Goal: Task Accomplishment & Management: Complete application form

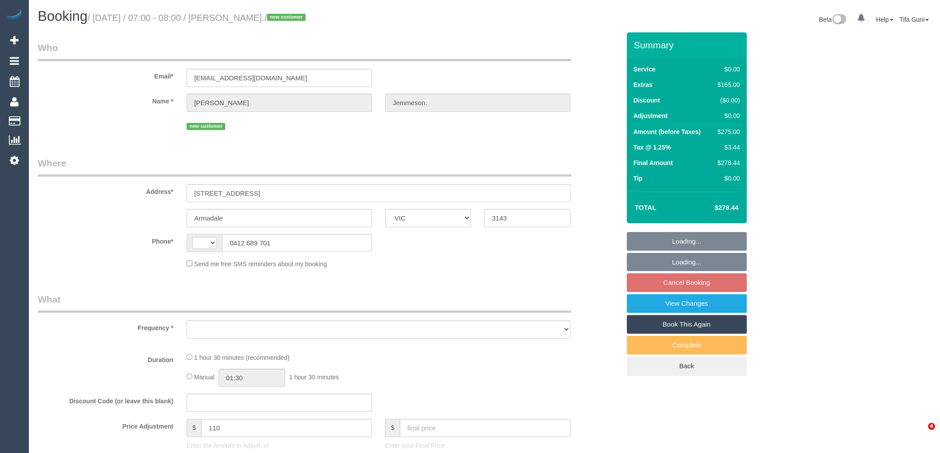
select select "VIC"
select select "number:28"
select select "number:14"
select select "number:18"
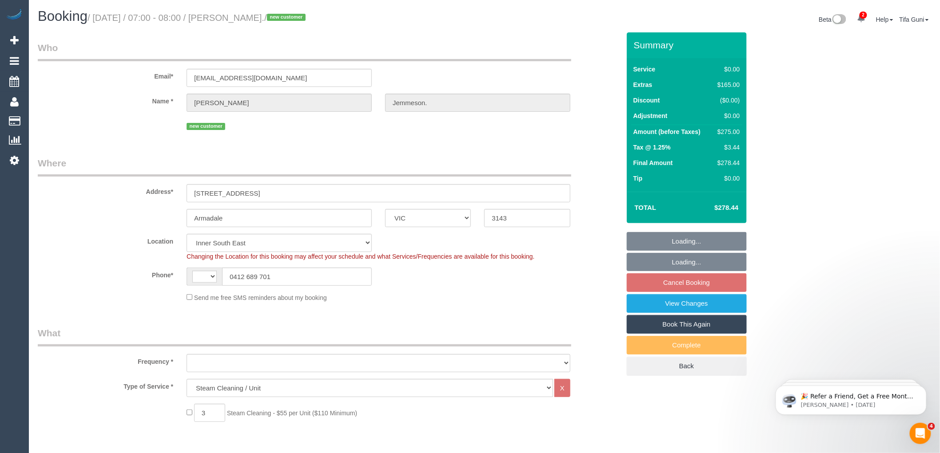
select select "string:AU"
select select "object:720"
select select "spot1"
select select "string:stripe-pm_1S5yui2GScqysDRVPrVLxTWN"
select select "object:730"
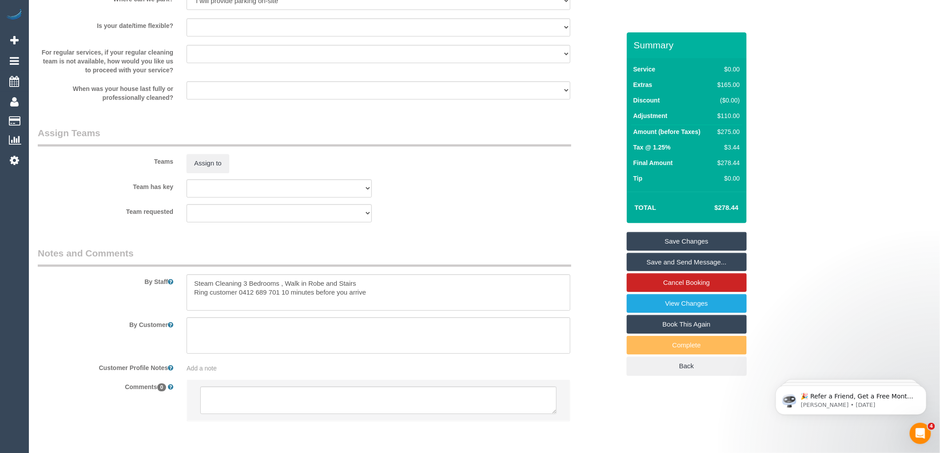
scroll to position [960, 0]
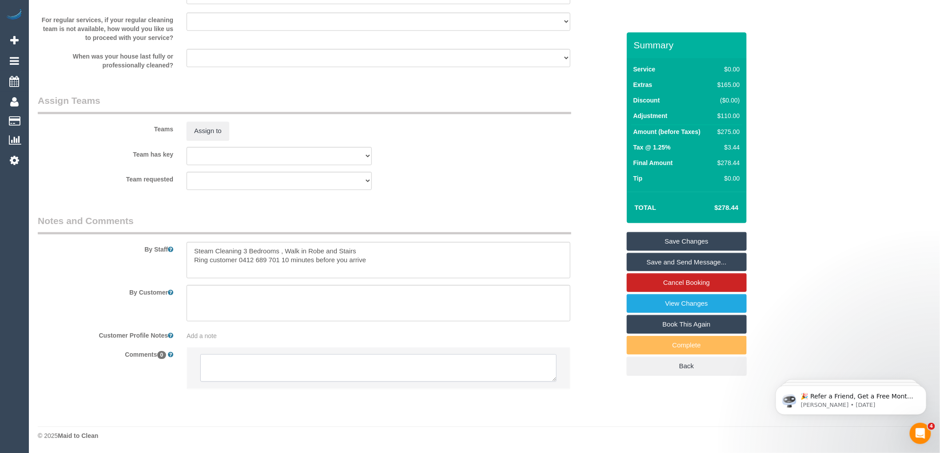
click at [254, 366] on textarea at bounding box center [378, 368] width 356 height 28
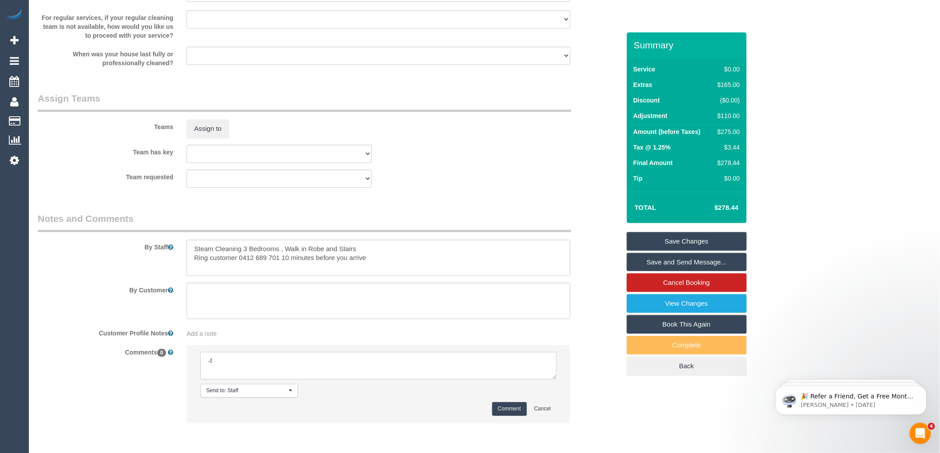
type textarea "-"
paste textarea "Flexibility dates: Flexibility times: Notes: knows we need to review Contact vi…"
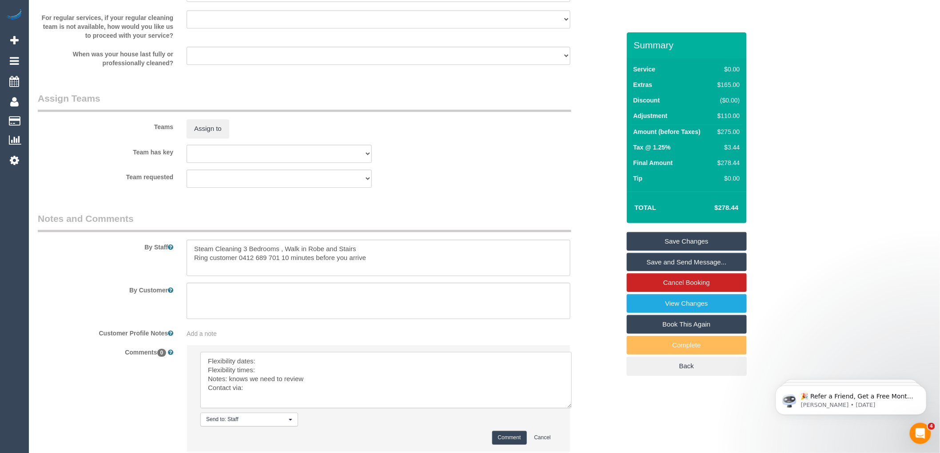
drag, startPoint x: 552, startPoint y: 378, endPoint x: 495, endPoint y: 403, distance: 62.6
click at [567, 407] on textarea at bounding box center [385, 380] width 371 height 56
click at [271, 361] on textarea at bounding box center [385, 380] width 371 height 56
click at [267, 369] on textarea at bounding box center [385, 380] width 371 height 56
click at [256, 387] on textarea at bounding box center [385, 380] width 371 height 56
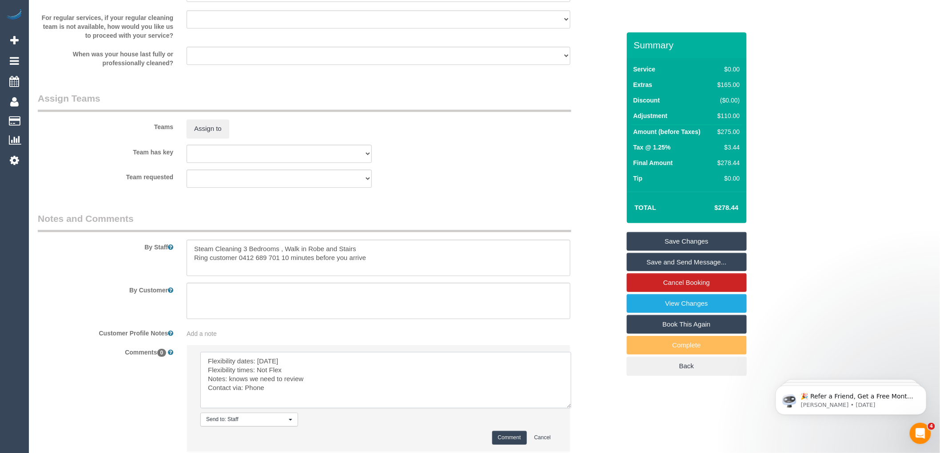
type textarea "Flexibility dates: Monday Flexibility times: Not Flex Notes: knows we need to r…"
click at [503, 437] on button "Comment" at bounding box center [509, 438] width 35 height 14
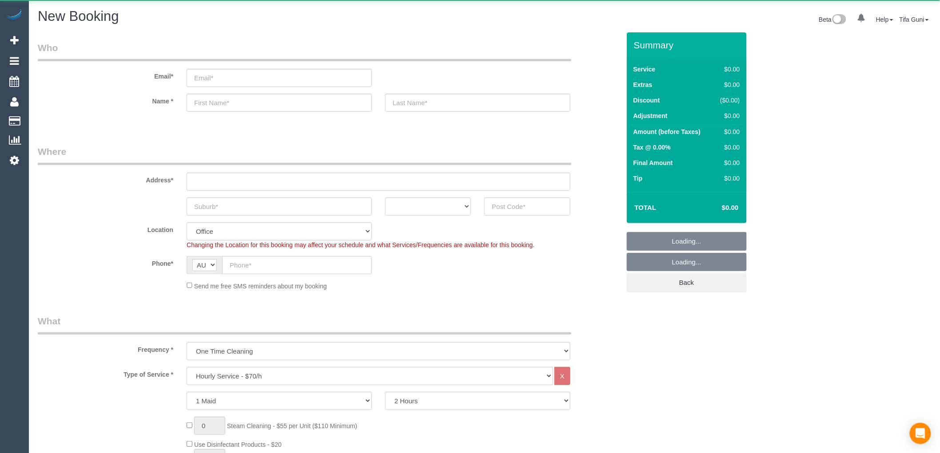
select select "object:819"
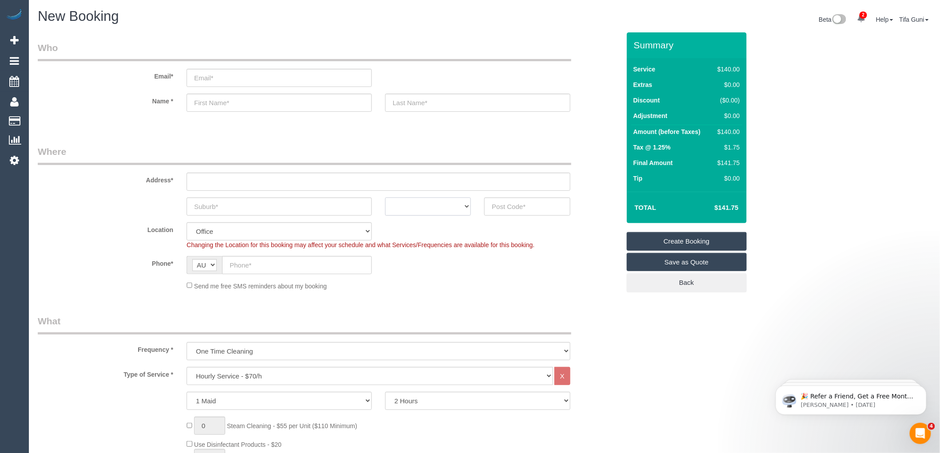
click at [465, 205] on select "ACT NSW NT QLD SA TAS VIC WA" at bounding box center [428, 207] width 86 height 18
select select "VIC"
click at [385, 198] on select "ACT NSW NT QLD SA TAS VIC WA" at bounding box center [428, 207] width 86 height 18
click at [454, 206] on select "ACT NSW NT QLD SA TAS VIC WA" at bounding box center [428, 207] width 86 height 18
click at [557, 238] on div "Location Office City East (North) East (South) Inner East Inner North (East) In…" at bounding box center [328, 235] width 595 height 27
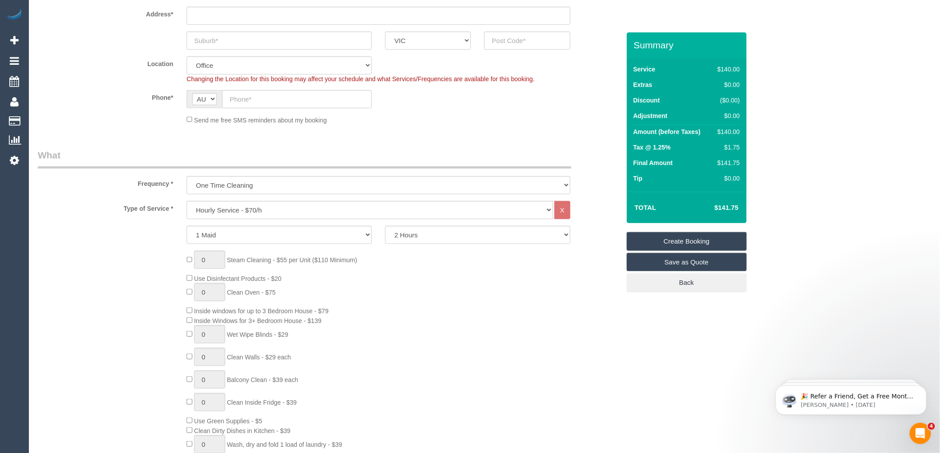
scroll to position [197, 0]
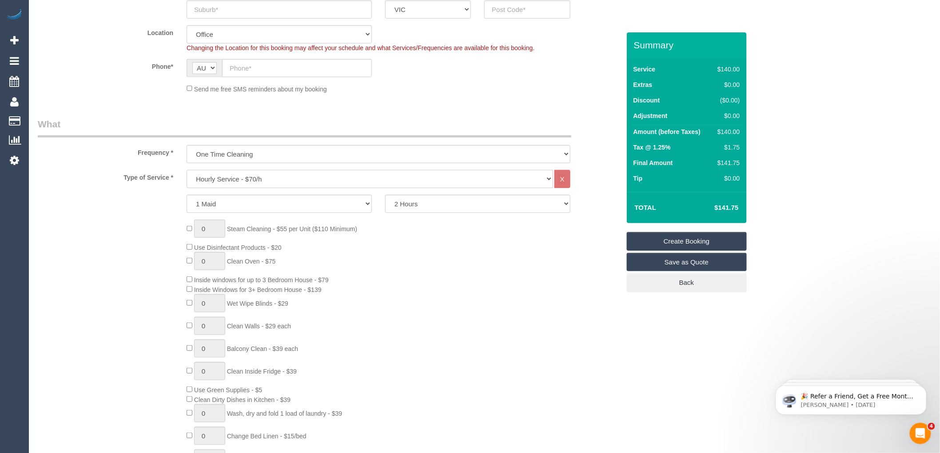
click at [245, 178] on select "Hourly Service - $70/h Hourly Service - $65/h Hourly Service - $60/h Hourly Ser…" at bounding box center [369, 179] width 366 height 18
click at [589, 245] on div "0 Steam Cleaning - $55 per Unit ($110 Minimum) Use Disinfectant Products - $20 …" at bounding box center [403, 351] width 446 height 262
click at [442, 201] on select "2 Hours 2.5 Hours 3 Hours 3.5 Hours 4 Hours 4.5 Hours 5 Hours 5.5 Hours 6 Hours…" at bounding box center [477, 204] width 185 height 18
select select "240"
click at [385, 195] on select "2 Hours 2.5 Hours 3 Hours 3.5 Hours 4 Hours 4.5 Hours 5 Hours 5.5 Hours 6 Hours…" at bounding box center [477, 204] width 185 height 18
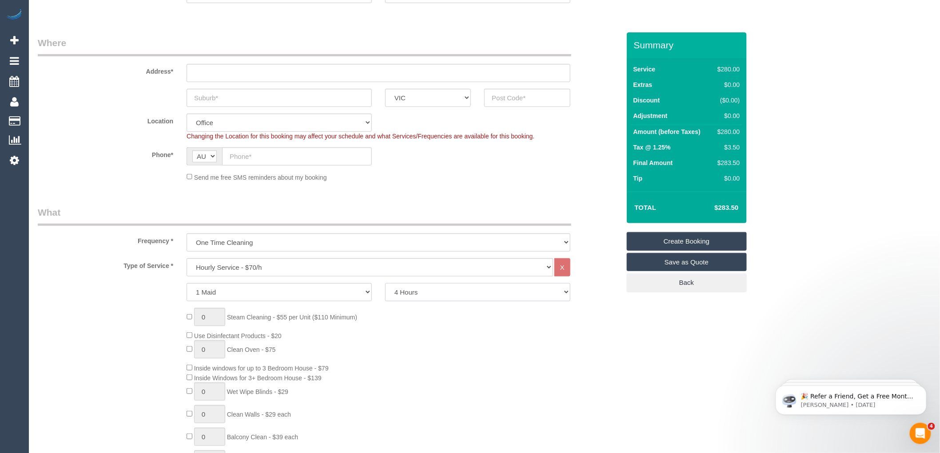
scroll to position [99, 0]
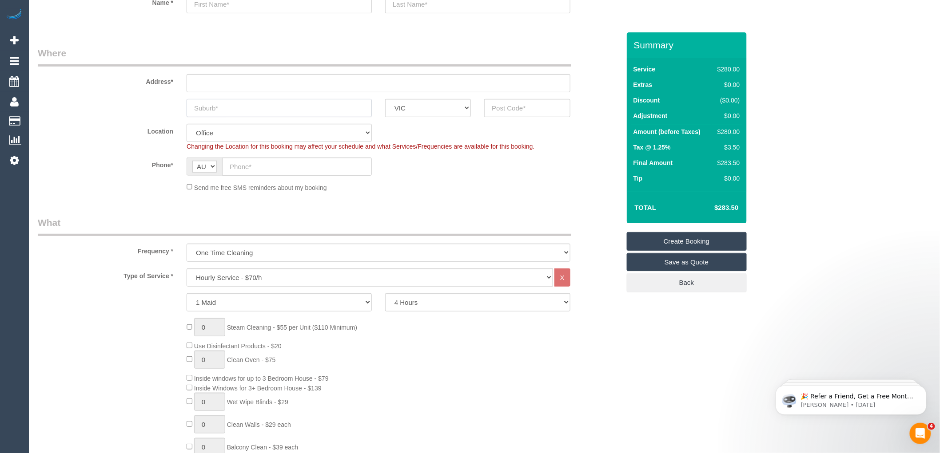
click at [240, 111] on input "text" at bounding box center [278, 108] width 185 height 18
type input "North cor"
click at [538, 107] on input "text" at bounding box center [527, 108] width 86 height 18
type input "3161"
click at [216, 83] on input "text" at bounding box center [378, 83] width 384 height 18
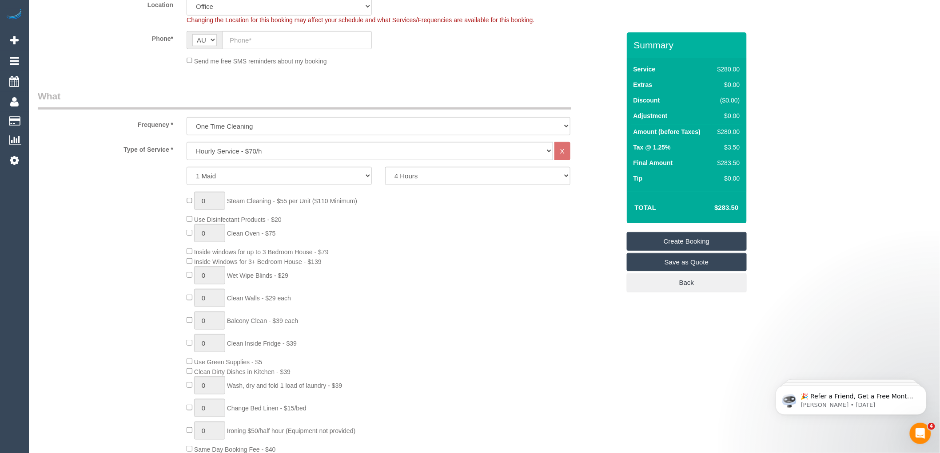
scroll to position [246, 0]
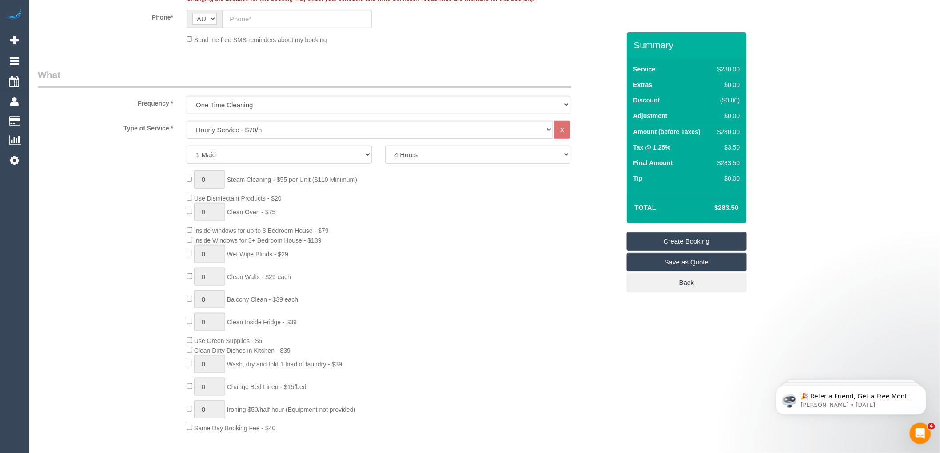
type input "30 pental road"
click at [333, 154] on select "1 Maid 2 Maids" at bounding box center [278, 155] width 185 height 18
select select "2"
click at [186, 146] on select "1 Maid 2 Maids" at bounding box center [278, 155] width 185 height 18
select select "64"
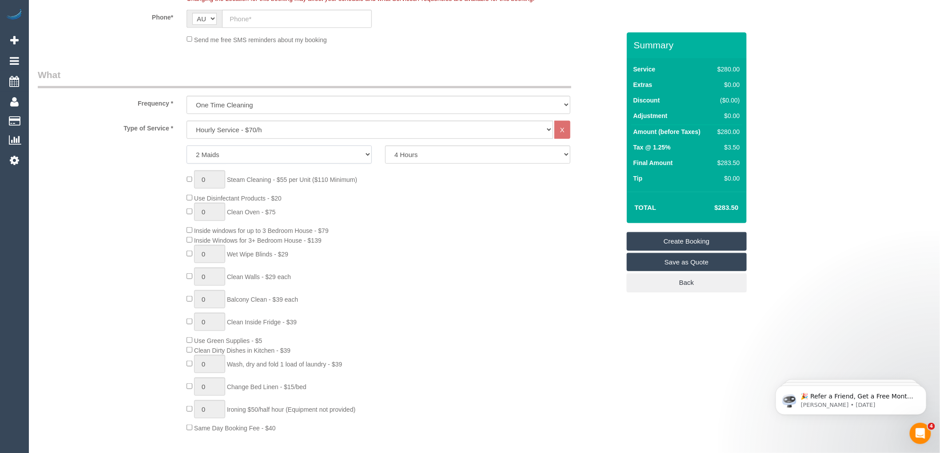
select select "object:2137"
click at [440, 154] on select "2 Hours 2.5 Hours 3 Hours 3.5 Hours 4 Hours 4.5 Hours 5 Hours 5.5 Hours 6 Hours…" at bounding box center [477, 155] width 185 height 18
select select "120"
click at [385, 146] on select "2 Hours 2.5 Hours 3 Hours 3.5 Hours 4 Hours 4.5 Hours 5 Hours 5.5 Hours 6 Hours…" at bounding box center [477, 155] width 185 height 18
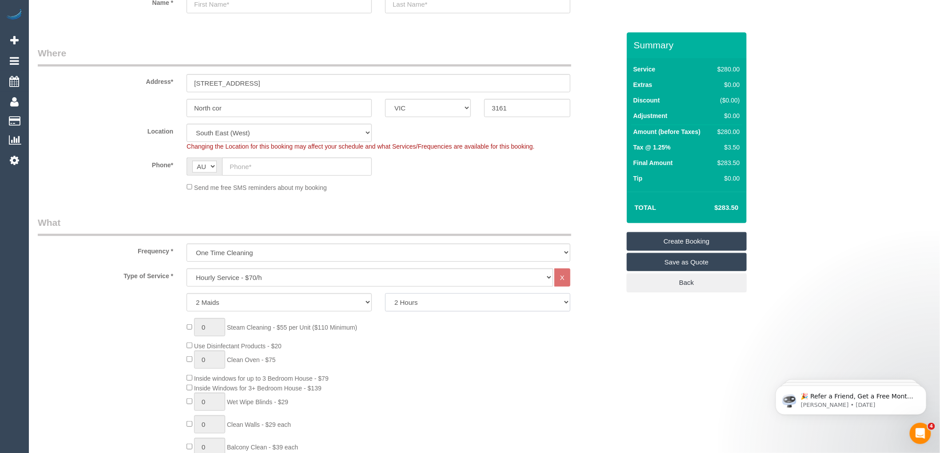
scroll to position [0, 0]
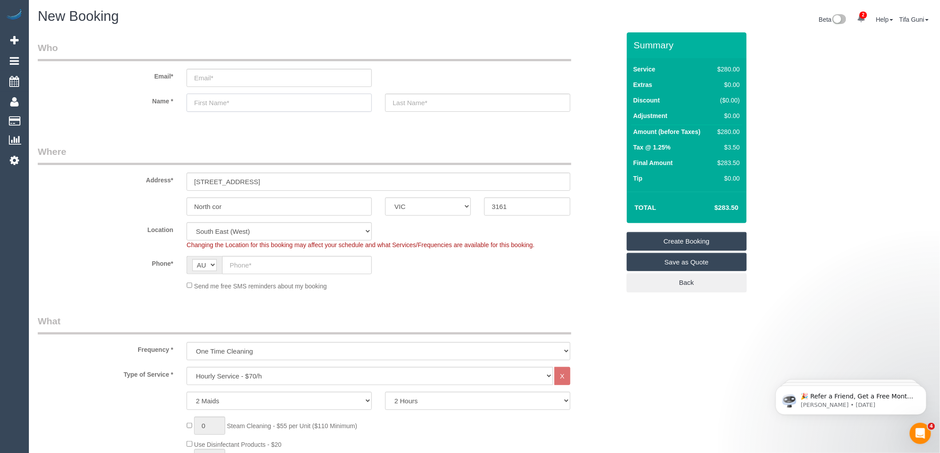
click at [218, 103] on input "text" at bounding box center [278, 103] width 185 height 18
type input "Ilana"
click at [419, 102] on input "text" at bounding box center [477, 103] width 185 height 18
type input "Port"
click at [219, 78] on input "email" at bounding box center [278, 78] width 185 height 18
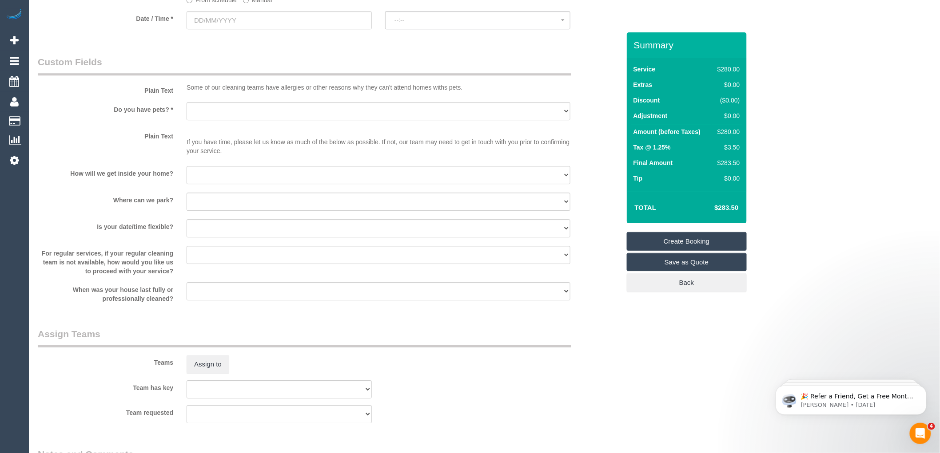
scroll to position [1036, 0]
type input "Ilanaport9@gmail.com"
click at [224, 115] on select "Yes - Cats Yes - Dogs No pets Yes - Dogs and Cats Yes - Other" at bounding box center [378, 111] width 384 height 18
select select "number:27"
click at [186, 108] on select "Yes - Cats Yes - Dogs No pets Yes - Dogs and Cats Yes - Other" at bounding box center [378, 111] width 384 height 18
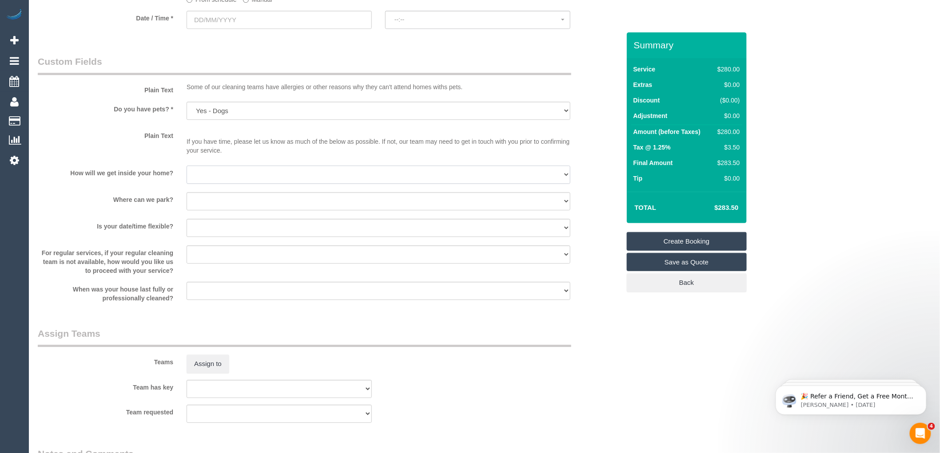
click at [215, 175] on select "I will be home Key will be left (please provide details below) Lock box/Access …" at bounding box center [378, 175] width 384 height 18
select select "number:14"
click at [186, 172] on select "I will be home Key will be left (please provide details below) Lock box/Access …" at bounding box center [378, 175] width 384 height 18
click at [215, 206] on select "I will provide parking on-site Free street parking Paid street parking (cost wi…" at bounding box center [378, 201] width 384 height 18
select select "number:19"
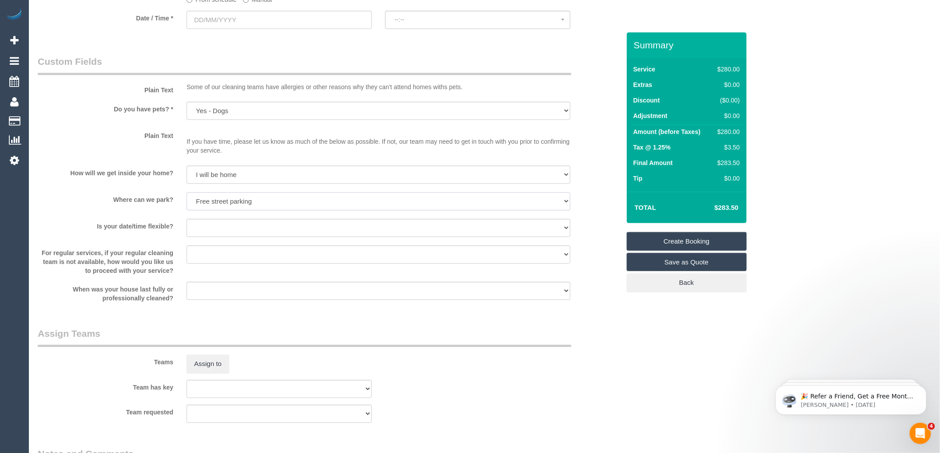
click at [186, 198] on select "I will provide parking on-site Free street parking Paid street parking (cost wi…" at bounding box center [378, 201] width 384 height 18
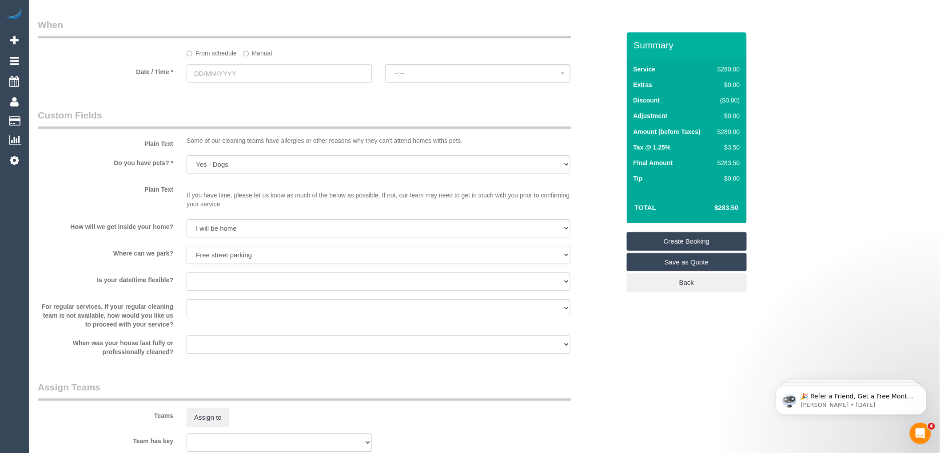
scroll to position [987, 0]
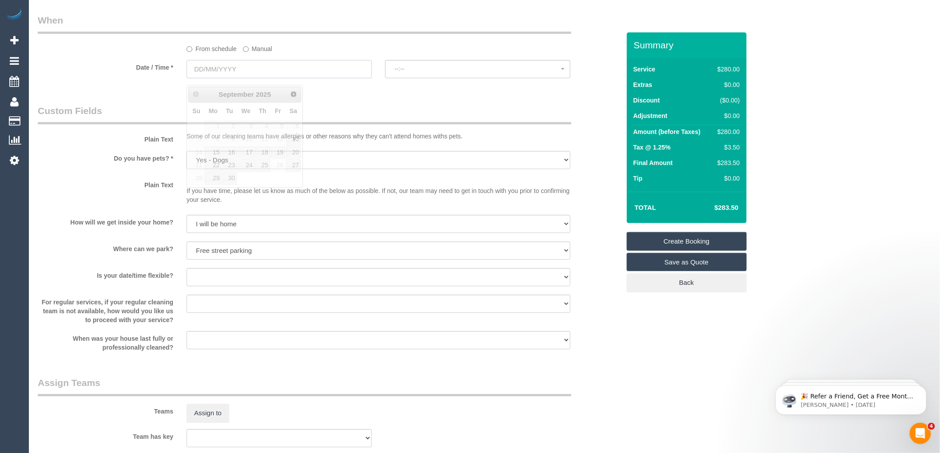
click at [215, 76] on input "text" at bounding box center [278, 69] width 185 height 18
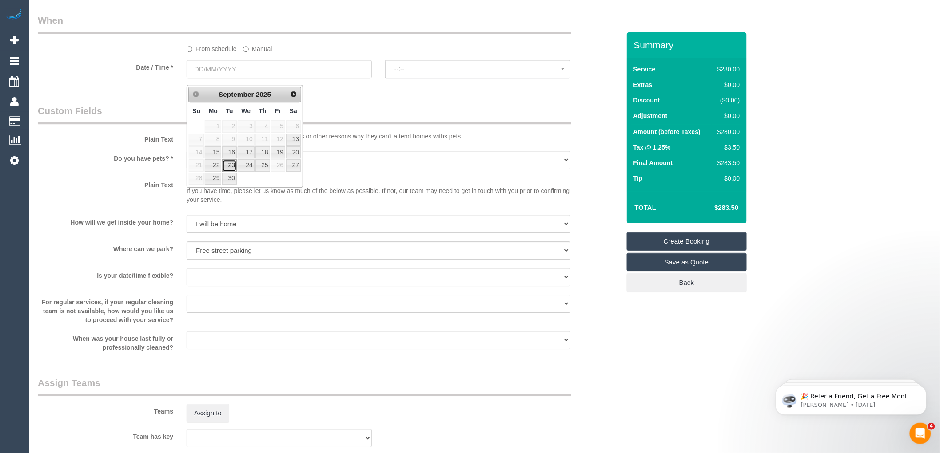
click at [232, 163] on link "23" at bounding box center [229, 165] width 14 height 12
type input "23/09/2025"
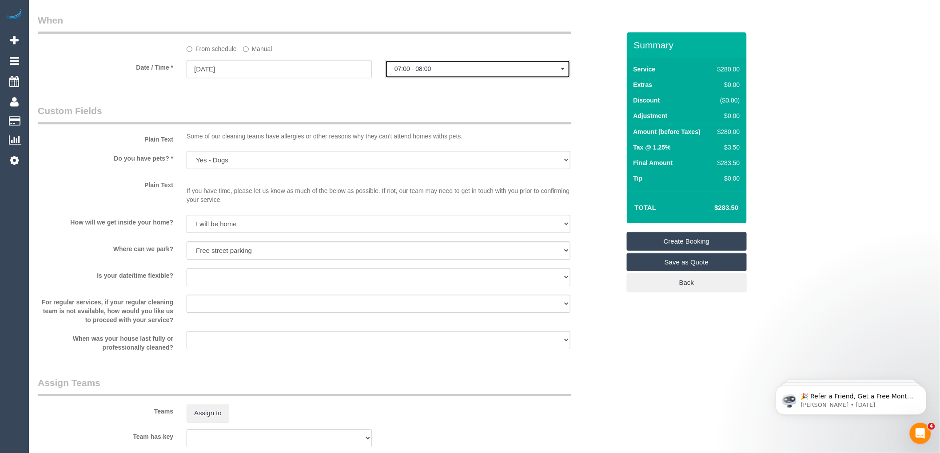
click at [447, 67] on button "07:00 - 08:00" at bounding box center [477, 69] width 185 height 18
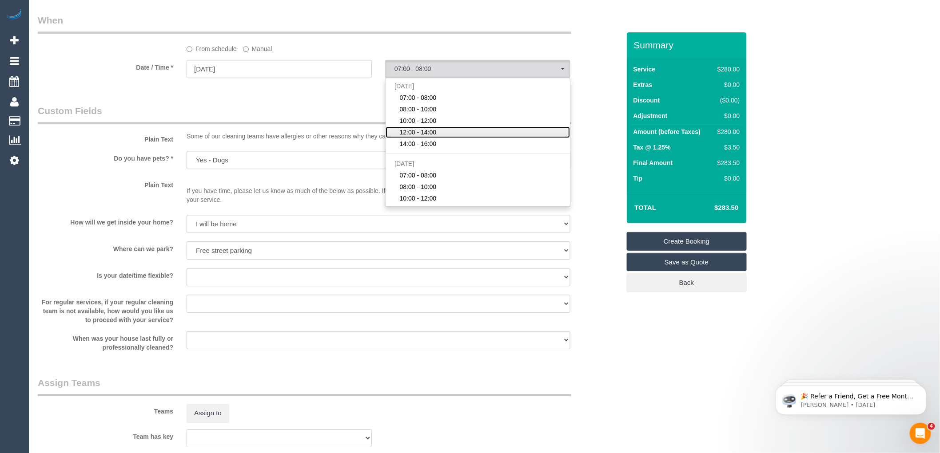
click at [412, 134] on link "12:00 - 14:00" at bounding box center [477, 133] width 184 height 12
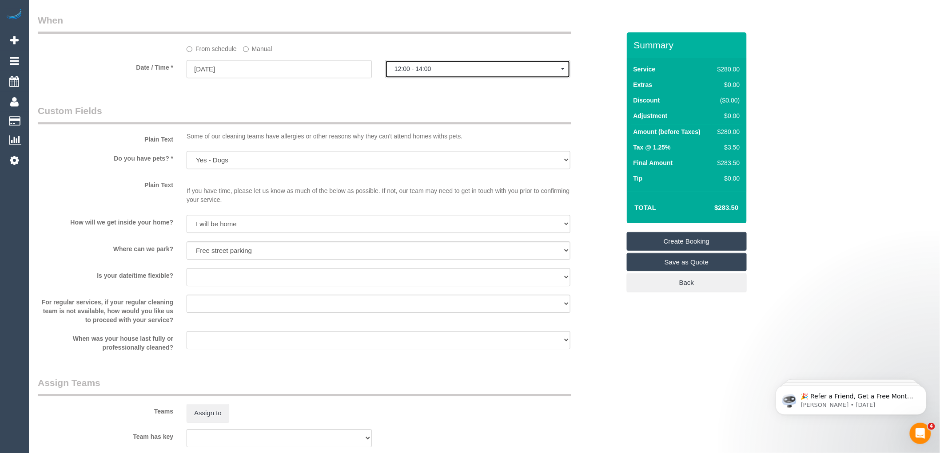
click at [413, 72] on span "12:00 - 14:00" at bounding box center [477, 68] width 167 height 7
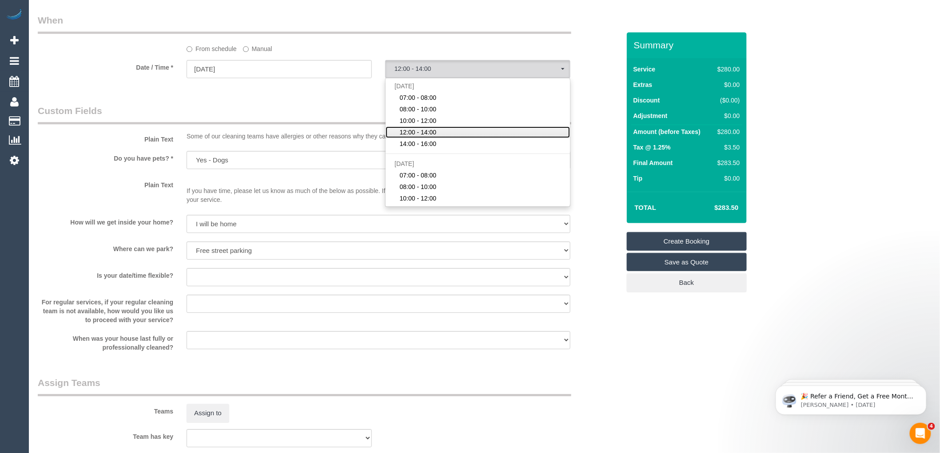
click at [417, 135] on span "12:00 - 14:00" at bounding box center [418, 132] width 37 height 9
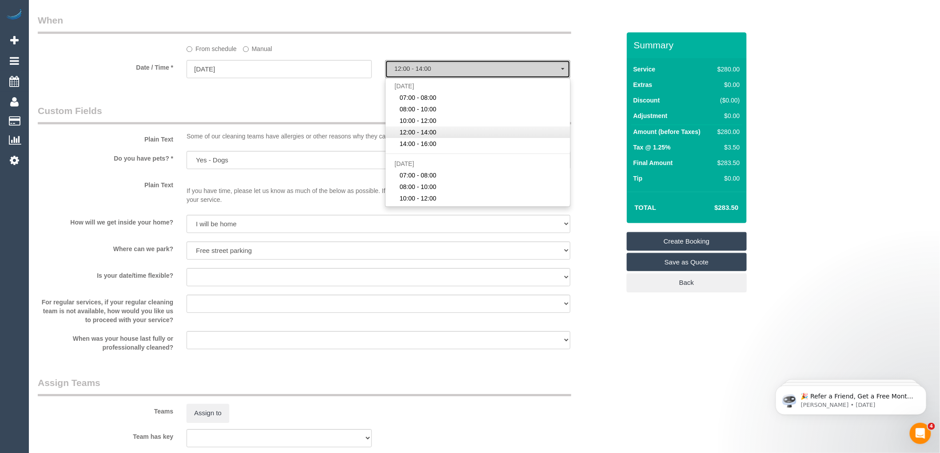
select select "spot4"
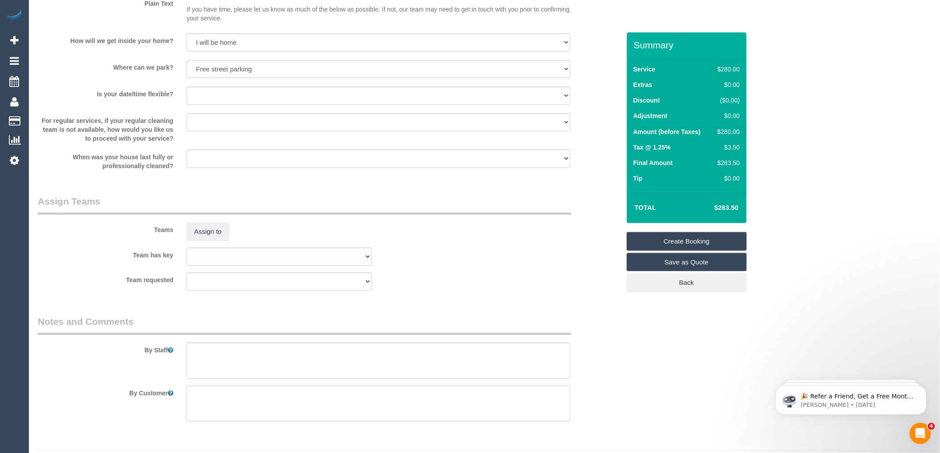
scroll to position [1198, 0]
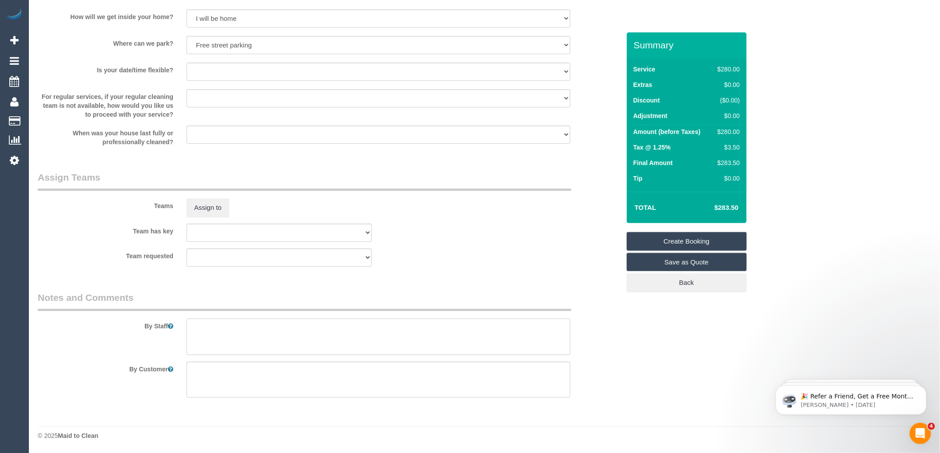
click at [203, 329] on textarea at bounding box center [378, 337] width 384 height 36
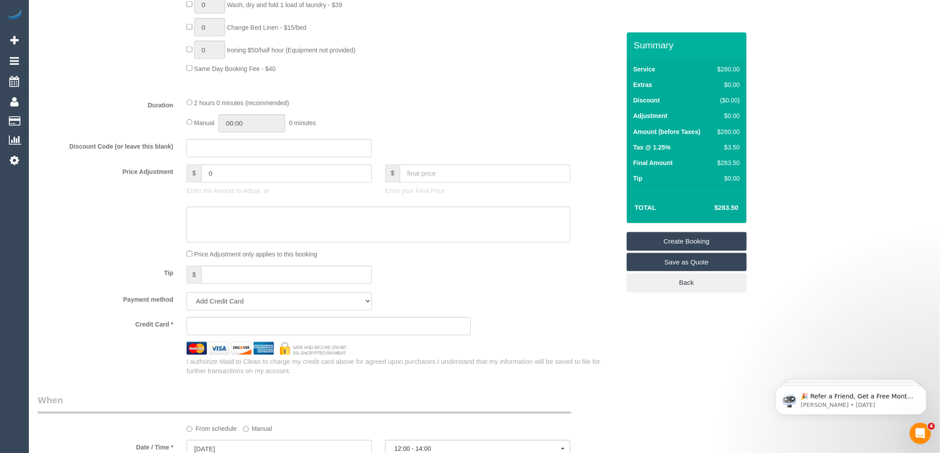
scroll to position [804, 0]
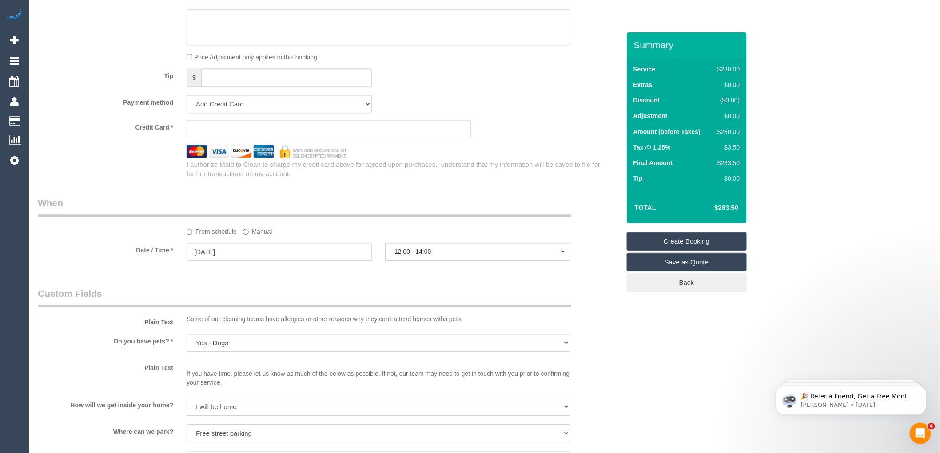
type textarea "Between 12:30 and 1;30"
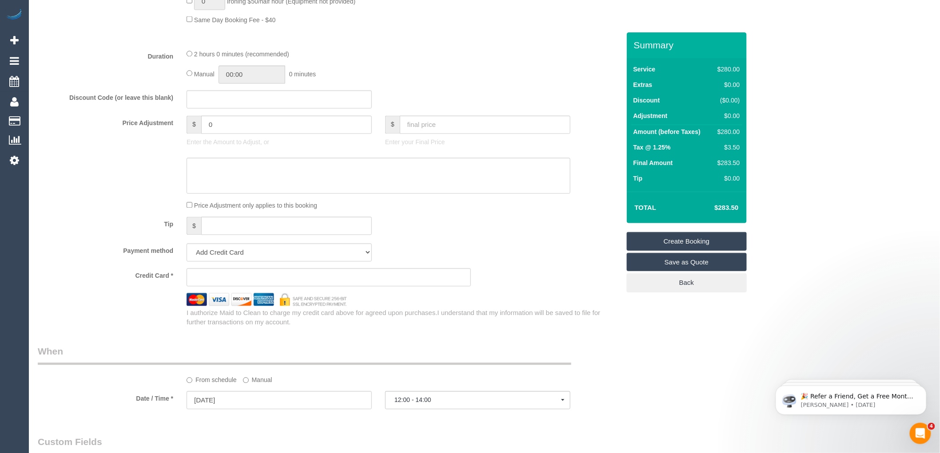
scroll to position [655, 0]
click at [229, 286] on sui-stripe-card at bounding box center [328, 277] width 284 height 18
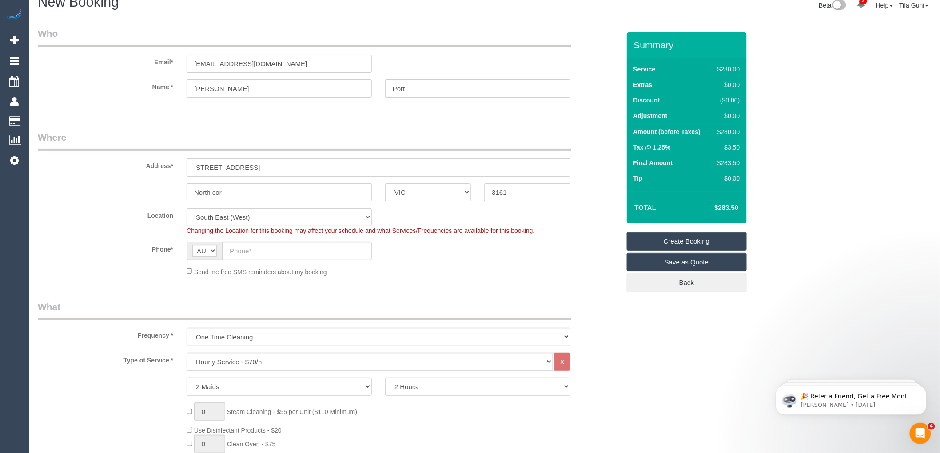
scroll to position [0, 0]
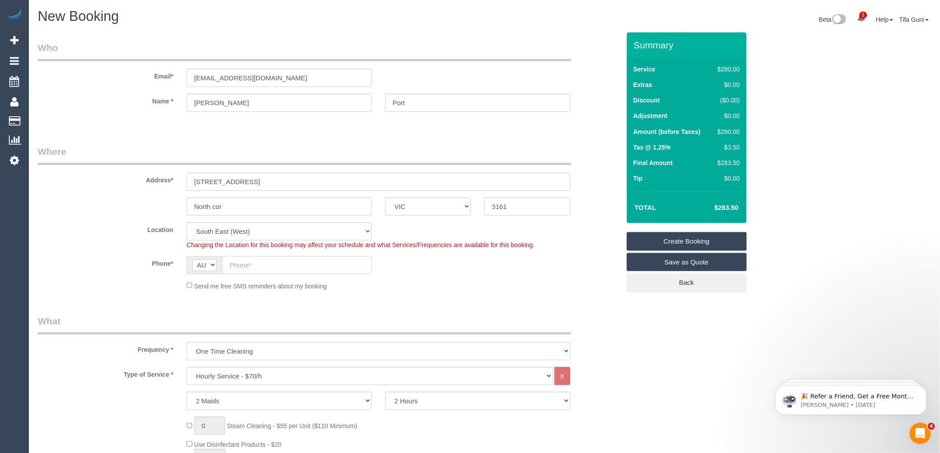
click at [253, 267] on input "text" at bounding box center [297, 265] width 150 height 18
paste input "61 404 845 096"
click at [235, 264] on input "61 404 845 096" at bounding box center [297, 265] width 150 height 18
drag, startPoint x: 238, startPoint y: 260, endPoint x: 223, endPoint y: 259, distance: 15.1
click at [223, 259] on input "61 404 845 096" at bounding box center [297, 265] width 150 height 18
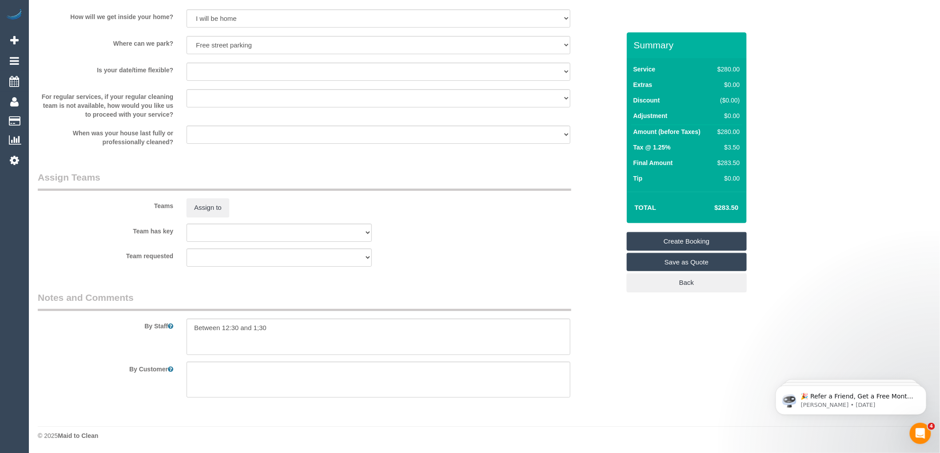
scroll to position [1198, 0]
type input "0404 845 096"
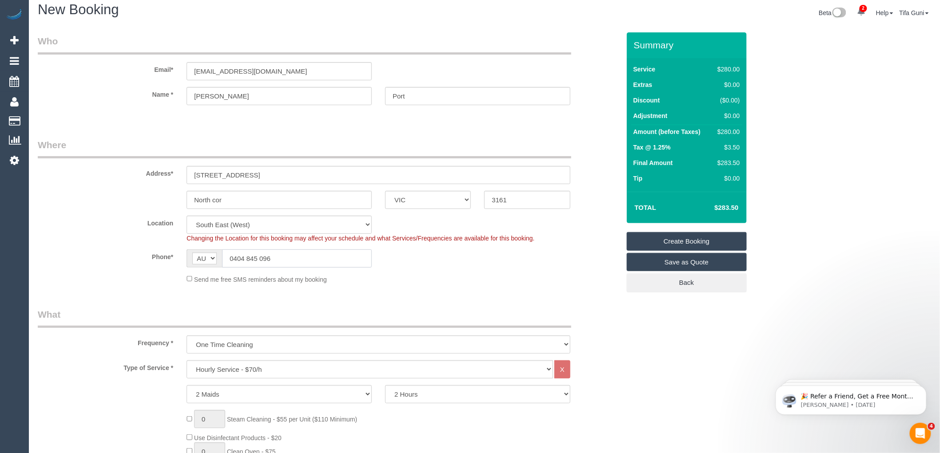
scroll to position [0, 0]
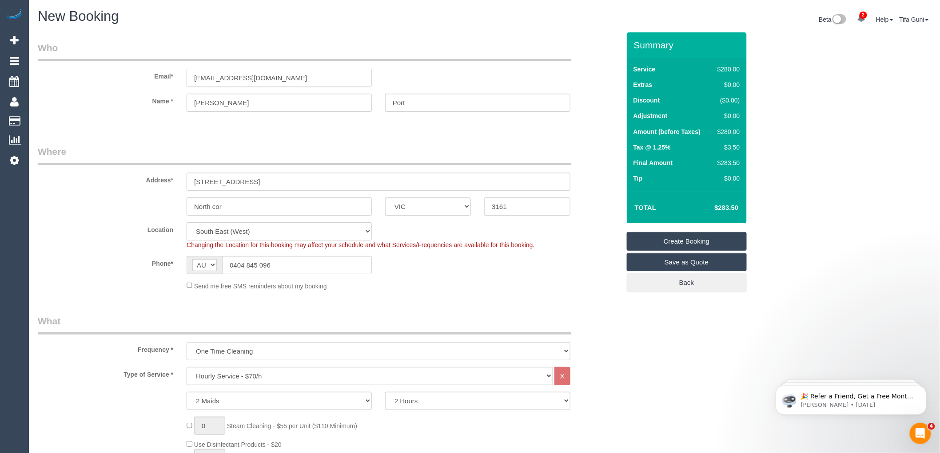
drag, startPoint x: 267, startPoint y: 75, endPoint x: 174, endPoint y: 79, distance: 93.3
click at [174, 79] on div "Email* Ilanaport9@gmail.com" at bounding box center [328, 64] width 595 height 46
click at [234, 206] on input "North cor" at bounding box center [278, 207] width 185 height 18
drag, startPoint x: 250, startPoint y: 207, endPoint x: 156, endPoint y: 214, distance: 94.9
click at [156, 214] on div "North cor ACT NSW NT QLD SA TAS VIC WA 3161" at bounding box center [328, 207] width 595 height 18
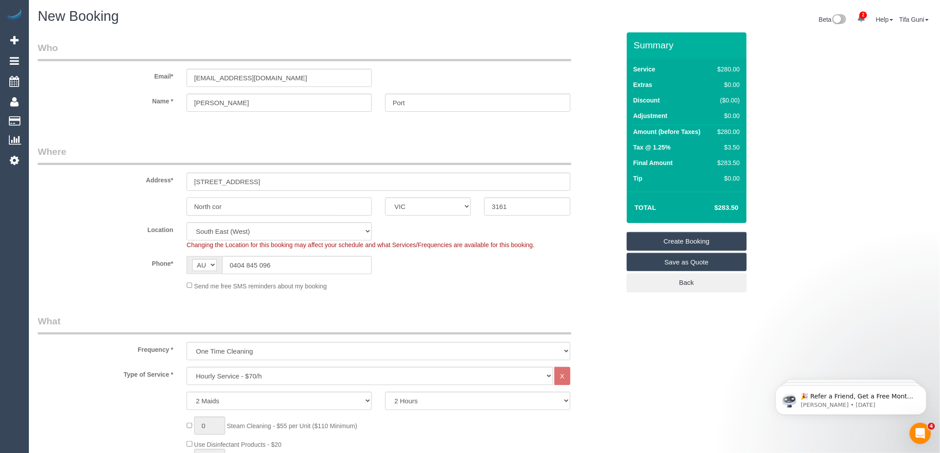
paste input "Caulfield"
type input "North Caulfield"
drag, startPoint x: 273, startPoint y: 77, endPoint x: 167, endPoint y: 75, distance: 106.1
click at [167, 75] on div "Email* Ilanaport9@gmail.com" at bounding box center [328, 64] width 595 height 46
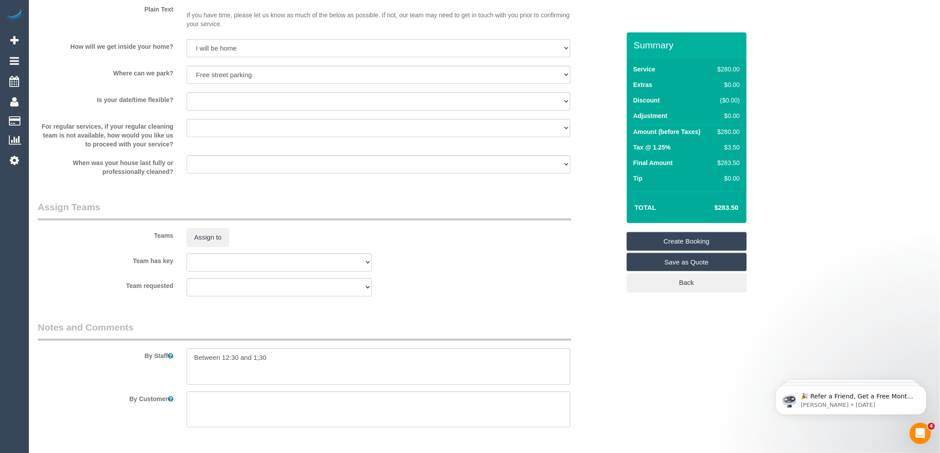
scroll to position [1198, 0]
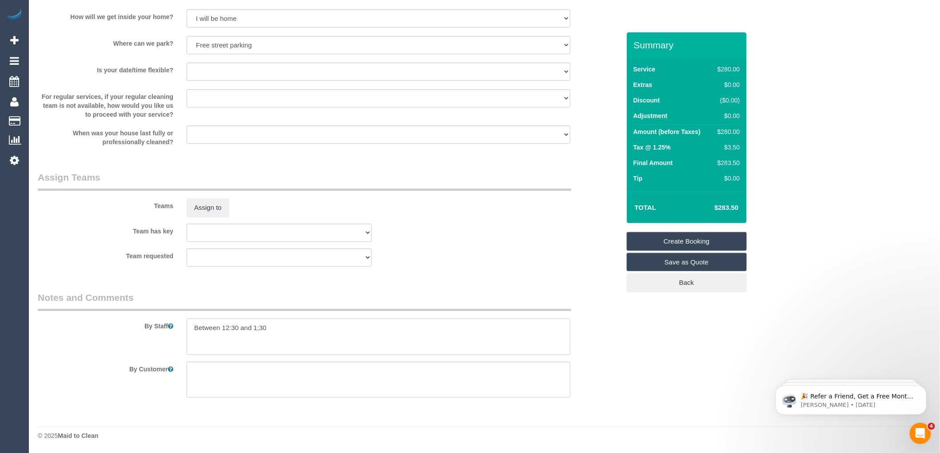
click at [192, 325] on textarea at bounding box center [378, 337] width 384 height 36
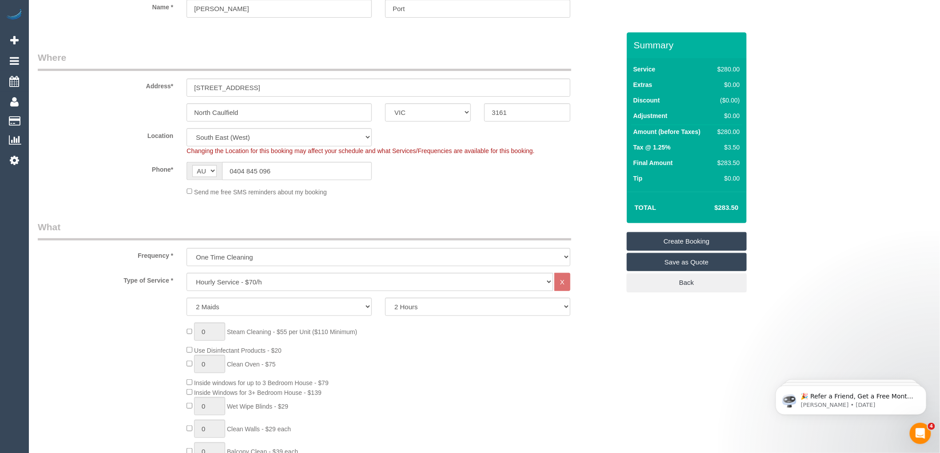
scroll to position [0, 0]
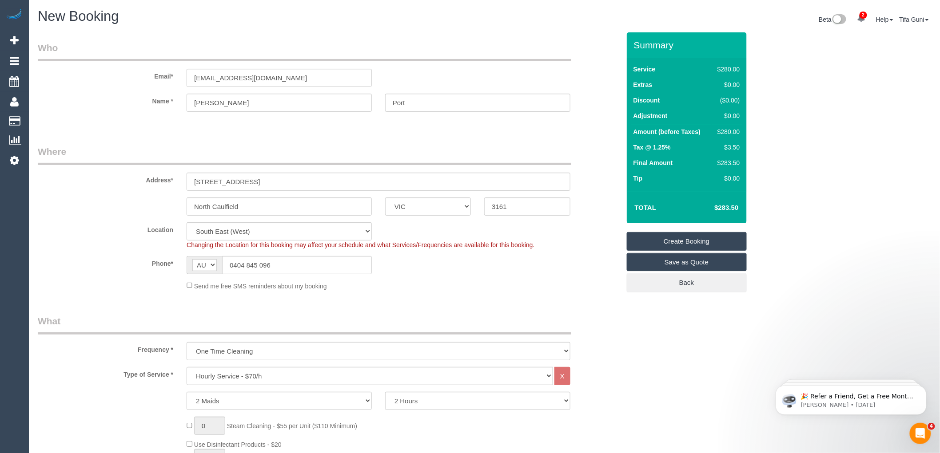
type textarea "Prefers arrival window Between 12:30 and 1;30"
drag, startPoint x: 251, startPoint y: 73, endPoint x: 181, endPoint y: 73, distance: 70.6
click at [181, 73] on div "Ilanaport9@gmail.com" at bounding box center [279, 78] width 198 height 18
click at [681, 238] on link "Create Booking" at bounding box center [687, 241] width 120 height 19
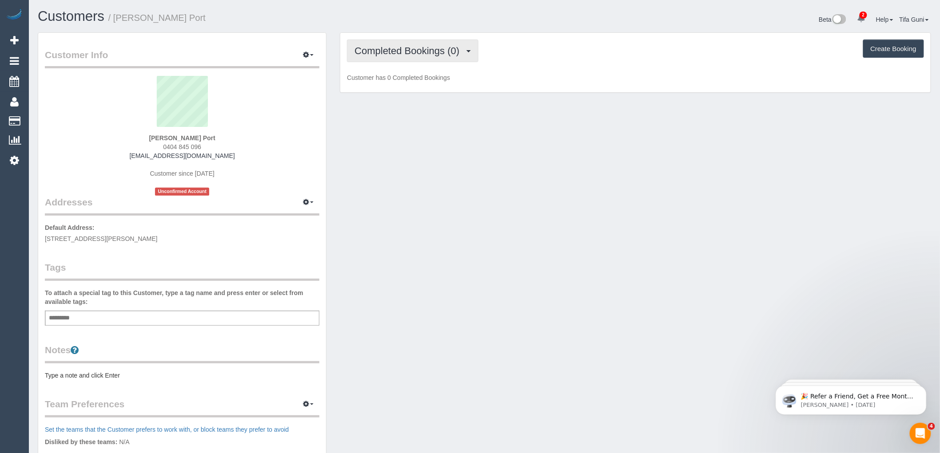
click at [461, 54] on span "Completed Bookings (0)" at bounding box center [408, 50] width 109 height 11
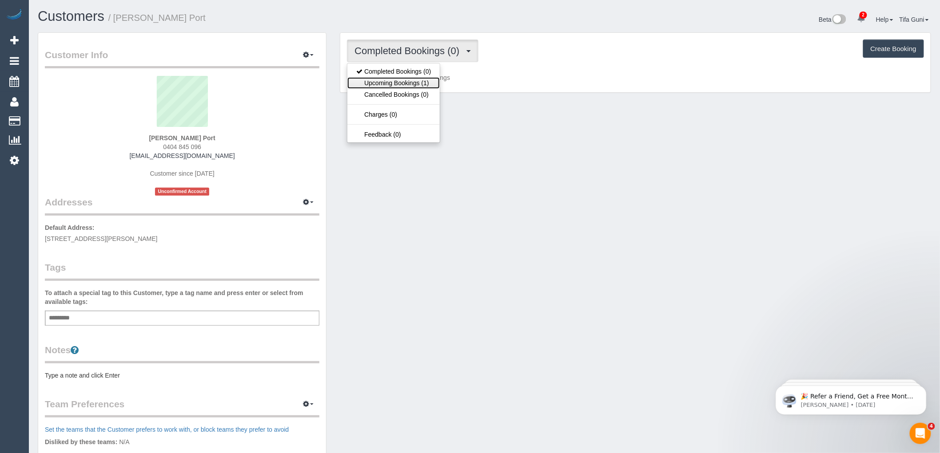
click at [413, 83] on link "Upcoming Bookings (1)" at bounding box center [393, 83] width 92 height 12
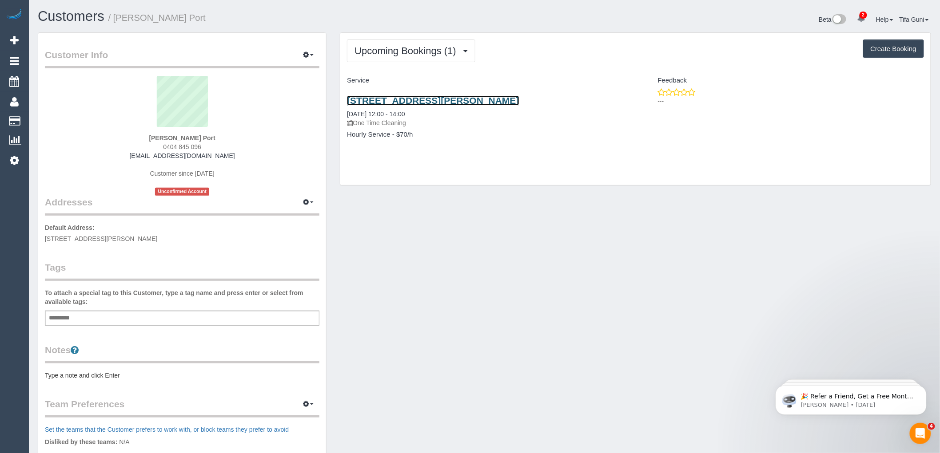
click at [438, 99] on link "30 Pental Road, North Caulfield, VIC 3161" at bounding box center [433, 100] width 172 height 10
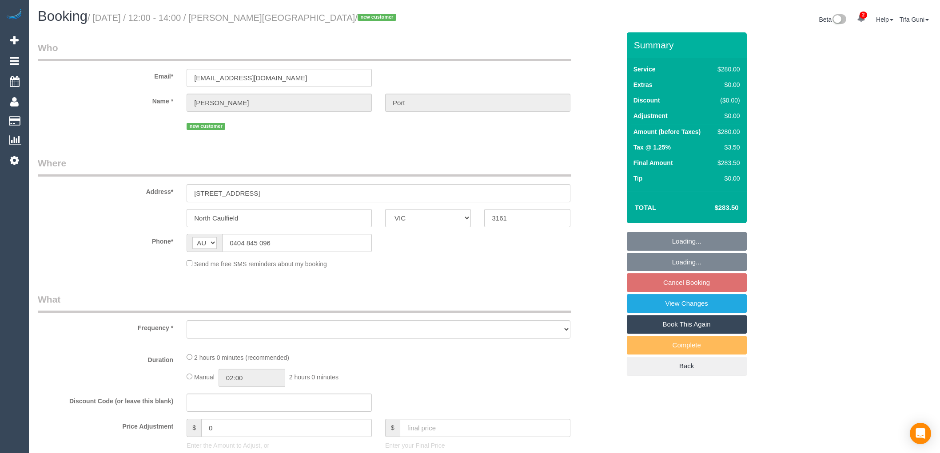
select select "VIC"
select select "object:549"
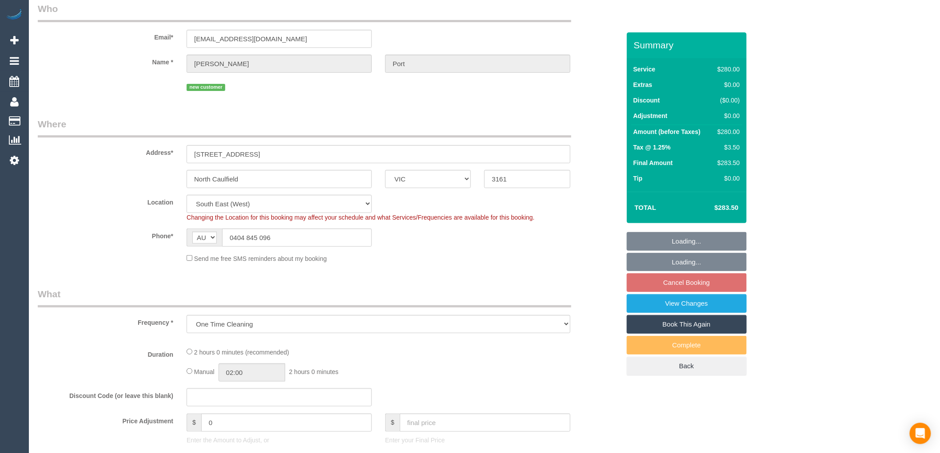
select select "string:stripe-pm_1S5zEl2GScqysDRVbJ8ZInCG"
select select "2"
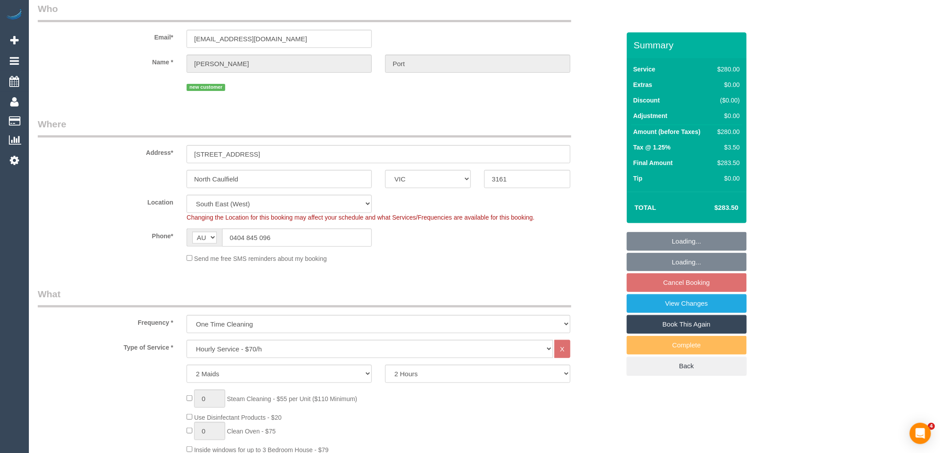
select select "object:720"
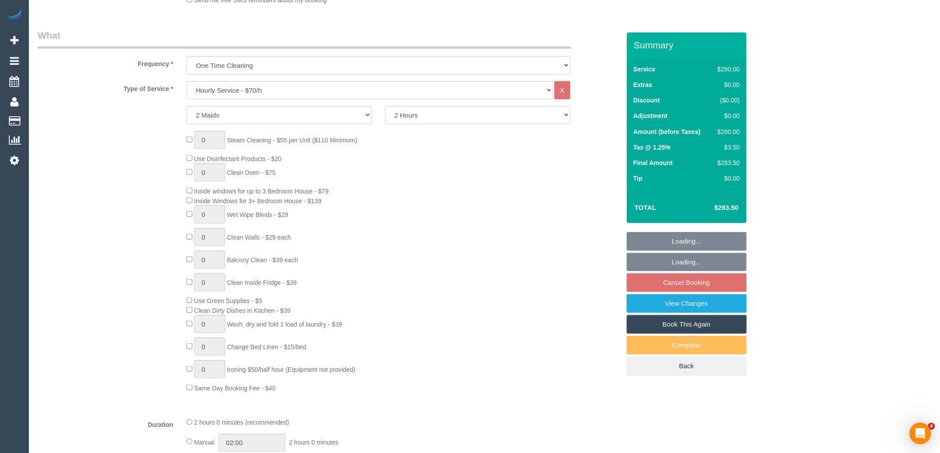
select select "number:27"
select select "number:14"
select select "number:19"
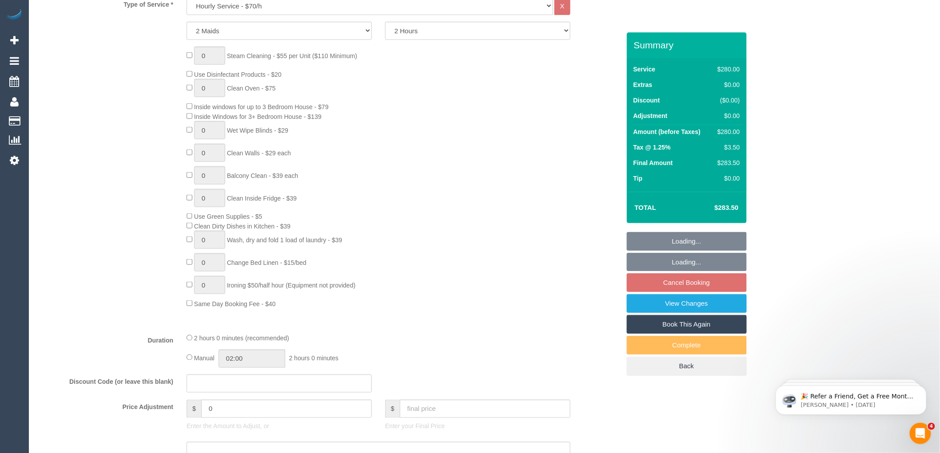
scroll to position [394, 0]
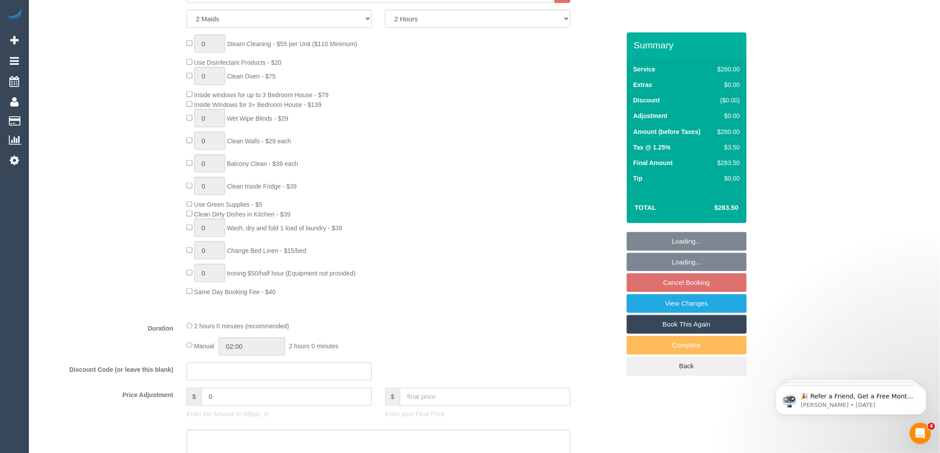
select select "spot4"
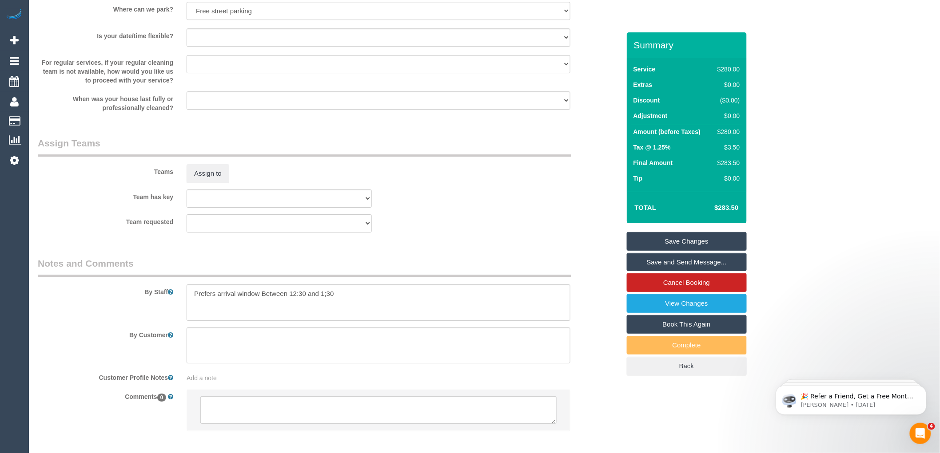
scroll to position [1229, 0]
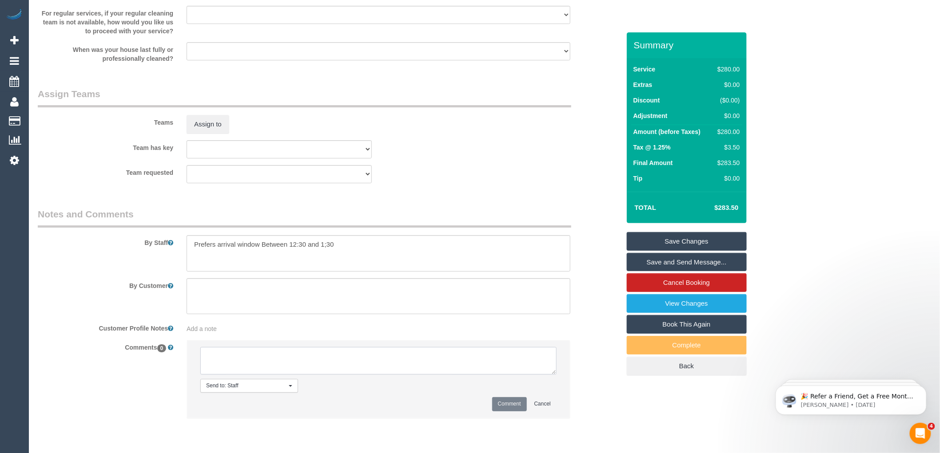
click at [262, 365] on textarea at bounding box center [378, 361] width 356 height 28
type textarea "-"
paste textarea "Flexibility dates: Flexibility times: Notes: knows we need to review Contact vi…"
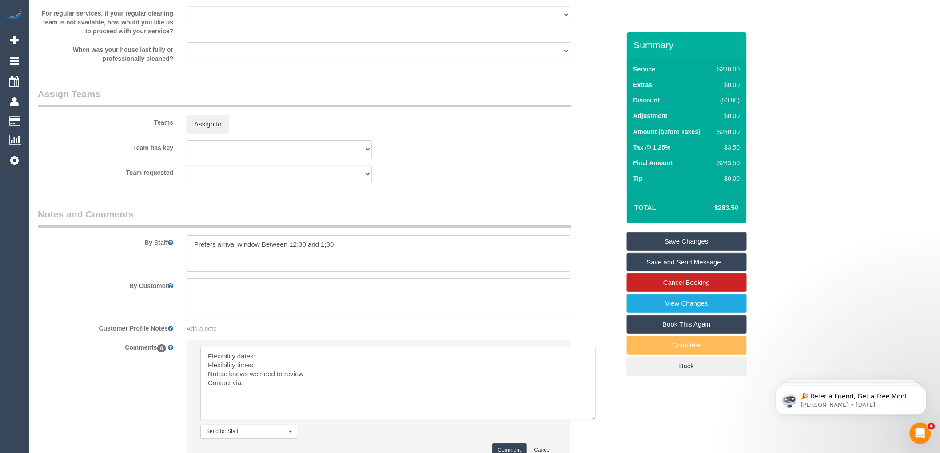
drag, startPoint x: 550, startPoint y: 380, endPoint x: 589, endPoint y: 426, distance: 60.8
click at [589, 421] on textarea at bounding box center [397, 383] width 395 height 73
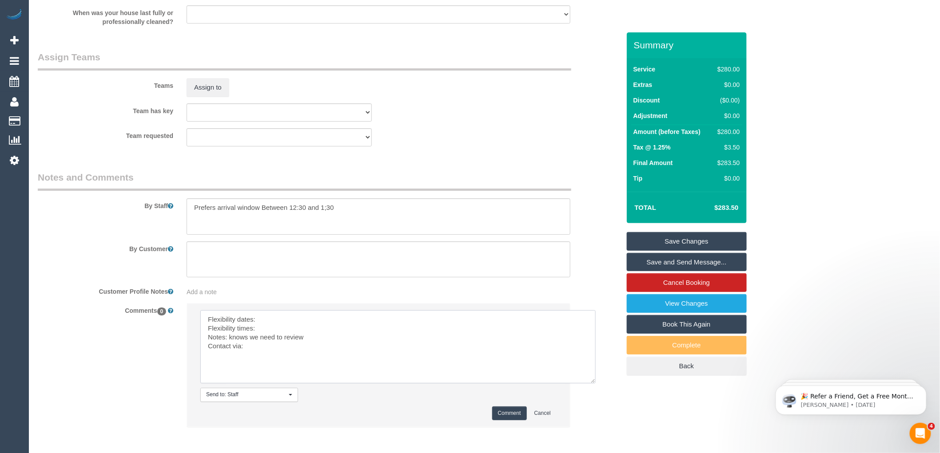
scroll to position [1278, 0]
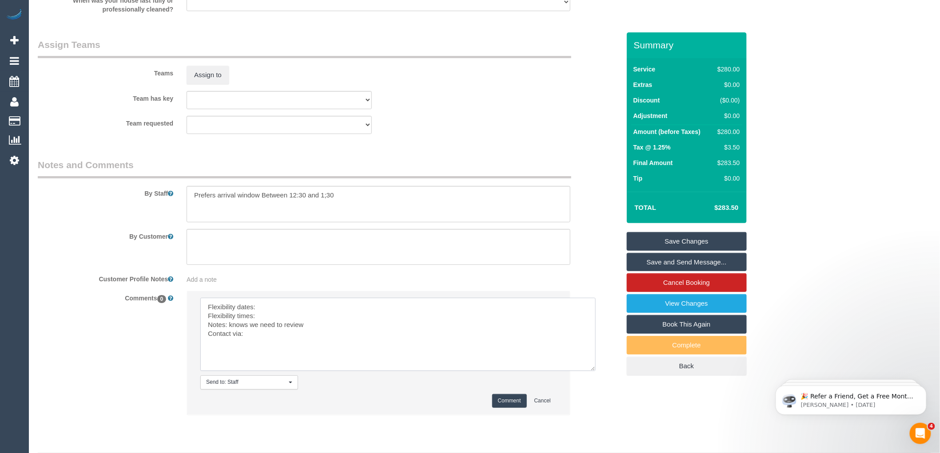
click at [272, 313] on textarea at bounding box center [397, 334] width 395 height 73
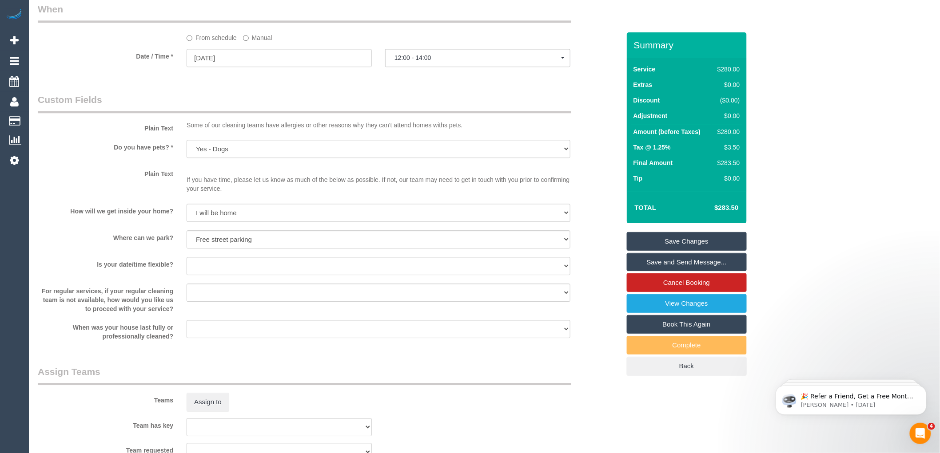
scroll to position [933, 0]
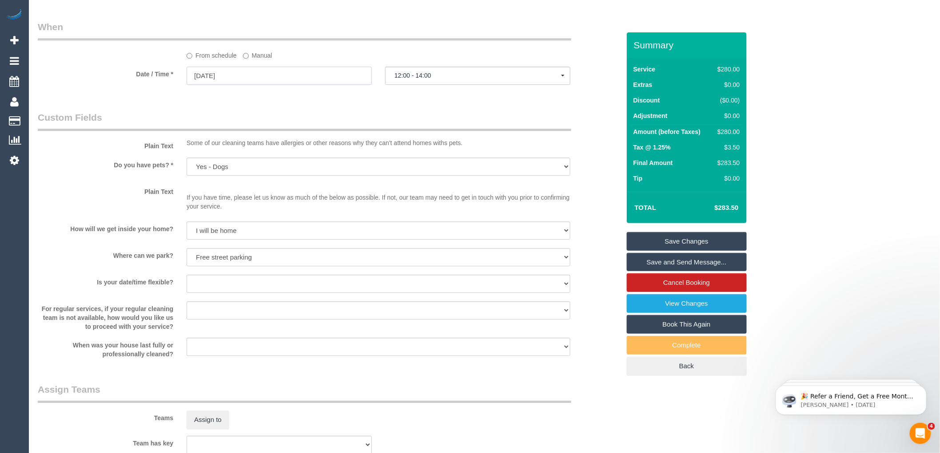
click at [212, 84] on input "23/09/2025" at bounding box center [278, 76] width 185 height 18
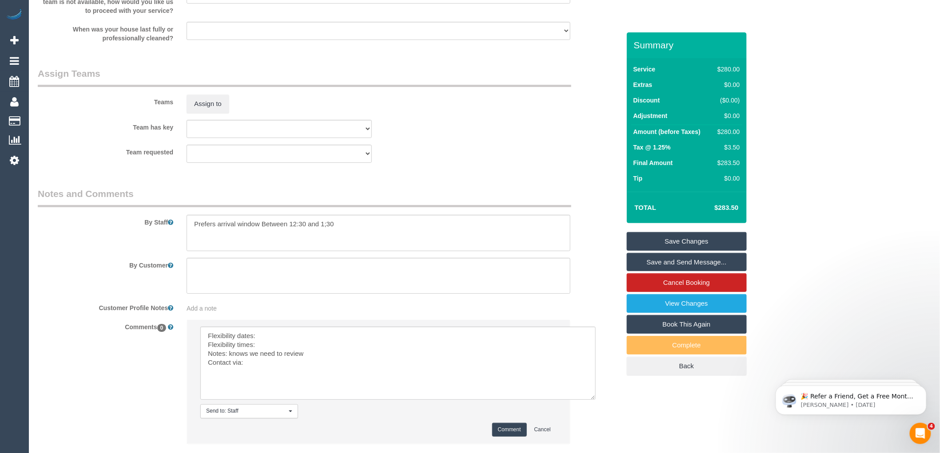
scroll to position [1311, 0]
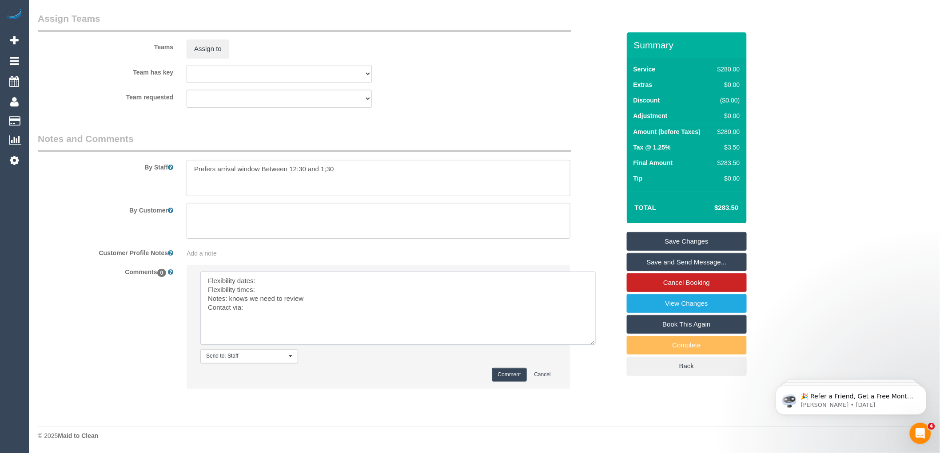
click at [276, 280] on textarea at bounding box center [397, 308] width 395 height 73
click at [278, 288] on textarea at bounding box center [397, 308] width 395 height 73
click at [259, 308] on textarea at bounding box center [397, 308] width 395 height 73
drag, startPoint x: 280, startPoint y: 287, endPoint x: 256, endPoint y: 287, distance: 23.5
click at [256, 287] on textarea at bounding box center [397, 308] width 395 height 73
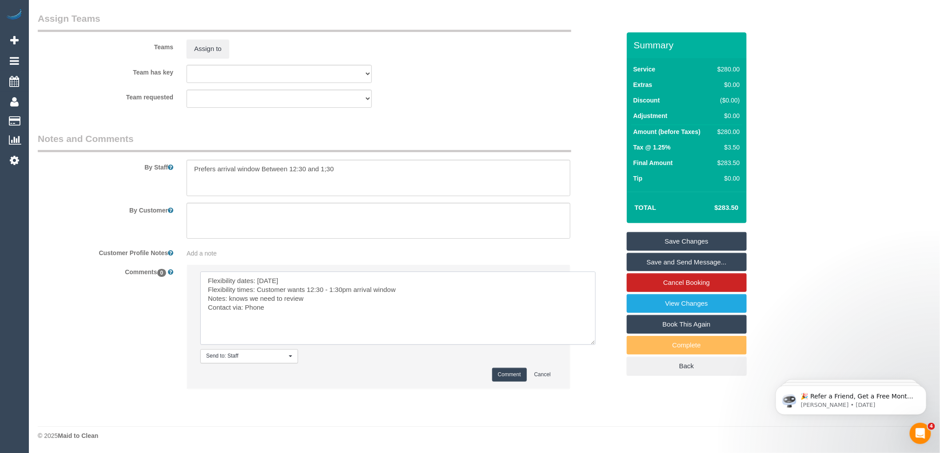
type textarea "Flexibility dates: Tuesday Flexibility times: Customer wants 12:30 - 1:30pm arr…"
drag, startPoint x: 363, startPoint y: 171, endPoint x: 145, endPoint y: 171, distance: 218.5
click at [145, 171] on div "By Staff" at bounding box center [328, 164] width 595 height 64
type textarea "Customer will be home to open for you Parking available"
click at [505, 374] on button "Comment" at bounding box center [509, 375] width 35 height 14
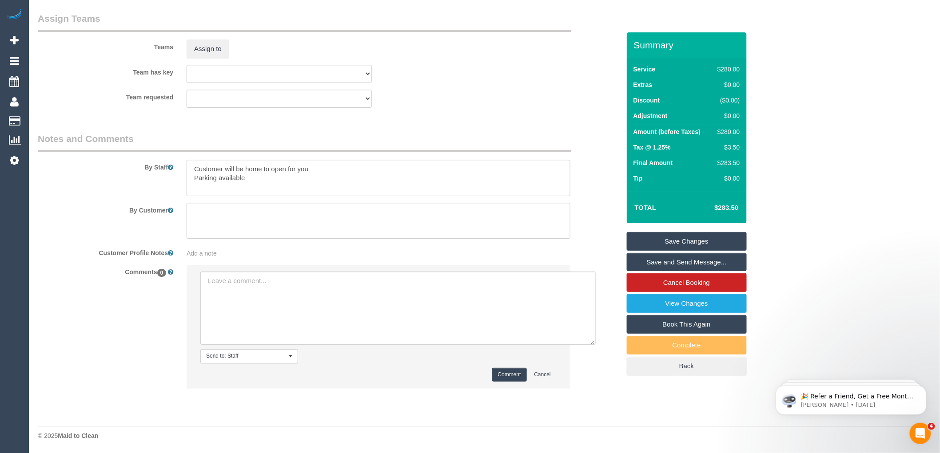
click at [691, 241] on link "Save Changes" at bounding box center [687, 241] width 120 height 19
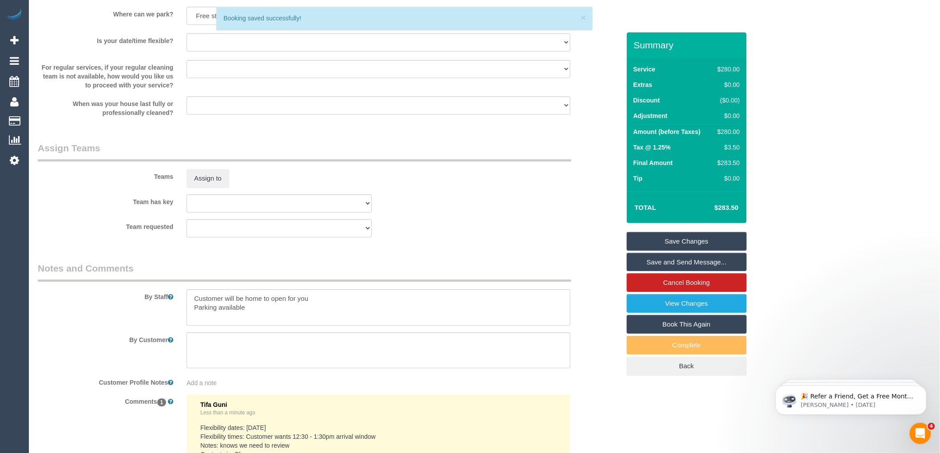
scroll to position [1114, 0]
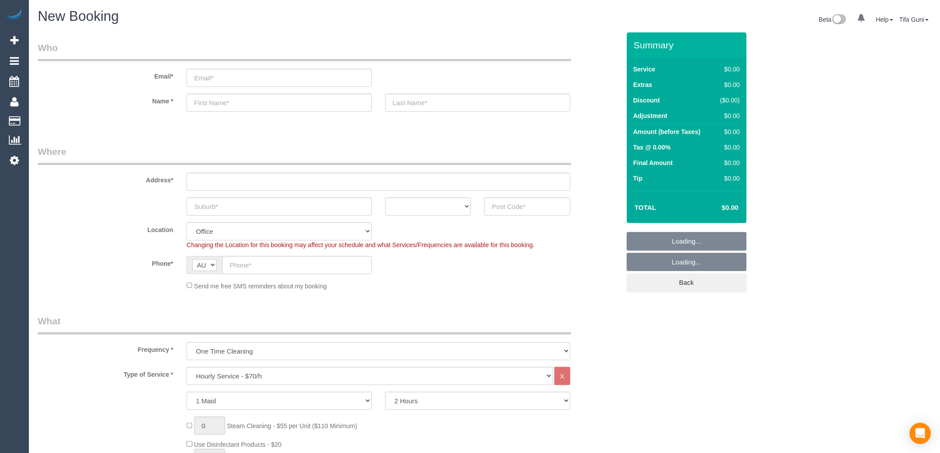
select select "object:831"
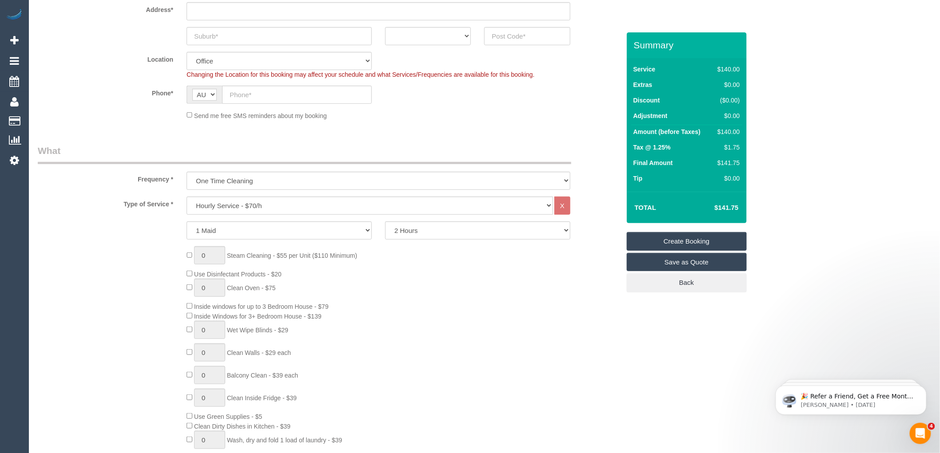
scroll to position [99, 0]
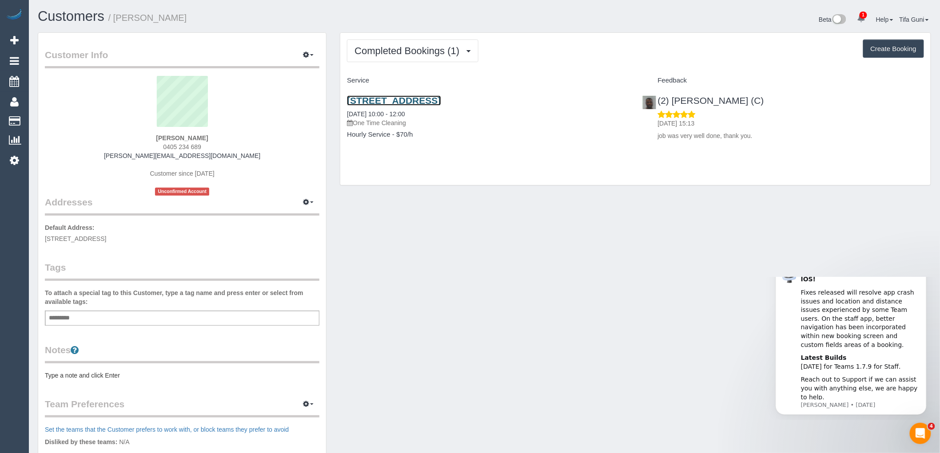
click at [430, 100] on link "[STREET_ADDRESS]" at bounding box center [394, 100] width 94 height 10
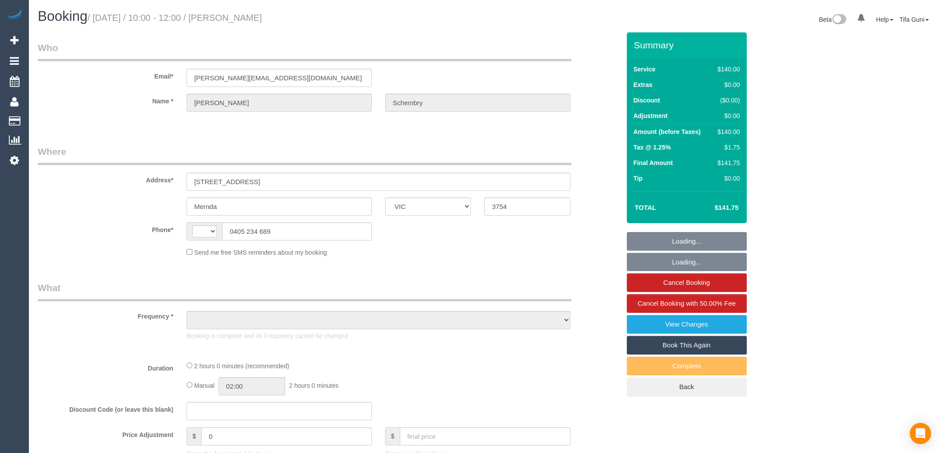
select select "VIC"
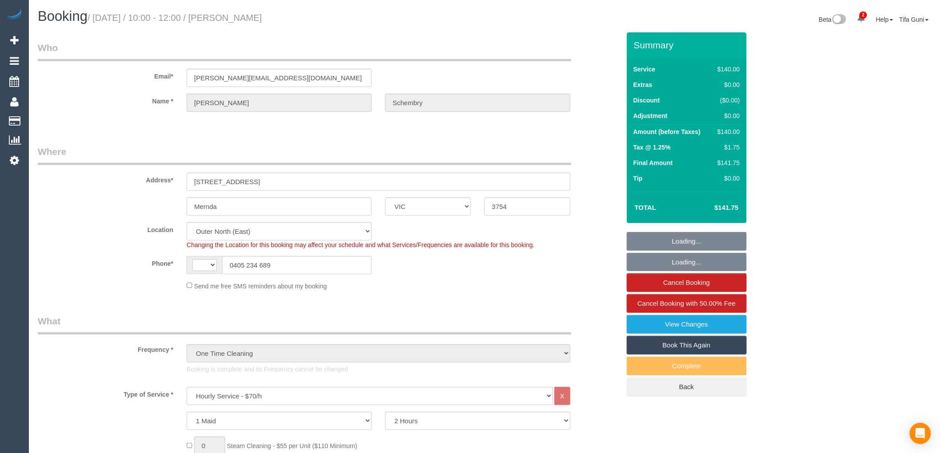
select select "object:664"
select select "string:AU"
select select "number:28"
select select "number:14"
select select "number:18"
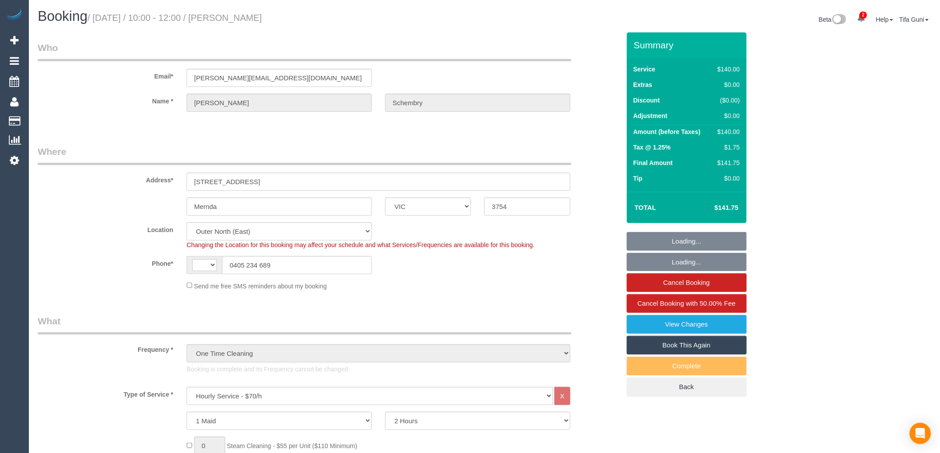
select select "number:25"
select select "string:stripe-pm_1QPvra2GScqysDRVBGtyM6Bs"
select select "spot1"
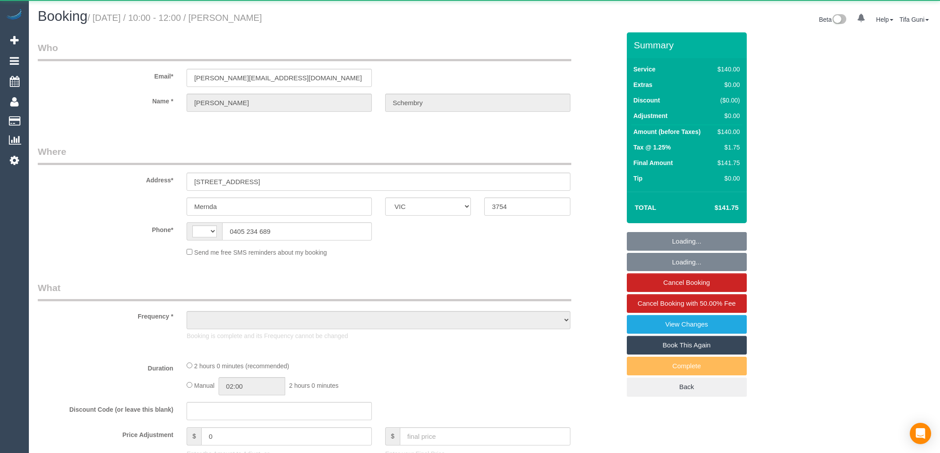
select select "VIC"
select select "string:stripe-pm_1QPvra2GScqysDRVBGtyM6Bs"
select select "spot1"
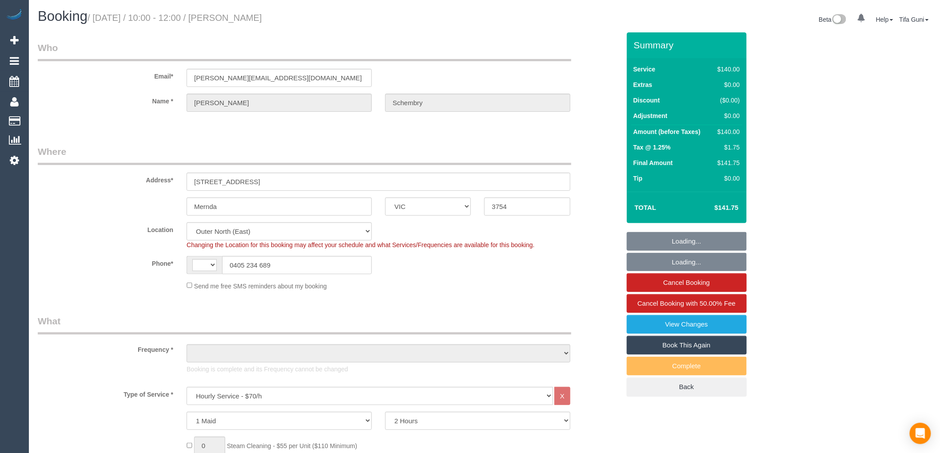
select select "string:AU"
select select "object:1175"
select select "number:28"
select select "number:14"
select select "number:18"
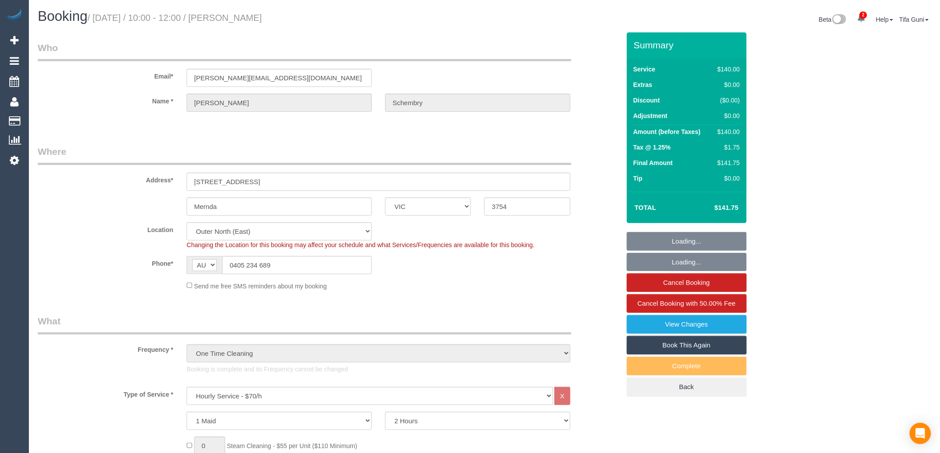
select select "number:25"
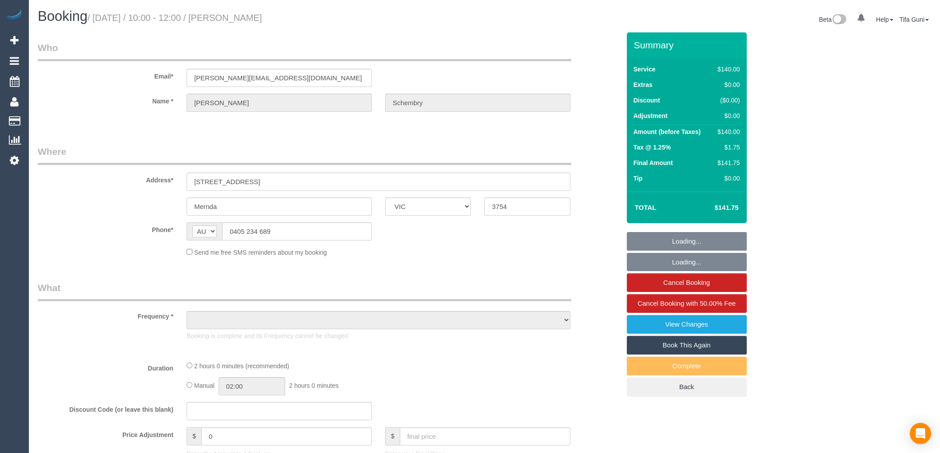
select select "VIC"
select select "string:stripe-pm_1QPvra2GScqysDRVBGtyM6Bs"
select select "number:28"
select select "number:14"
select select "number:18"
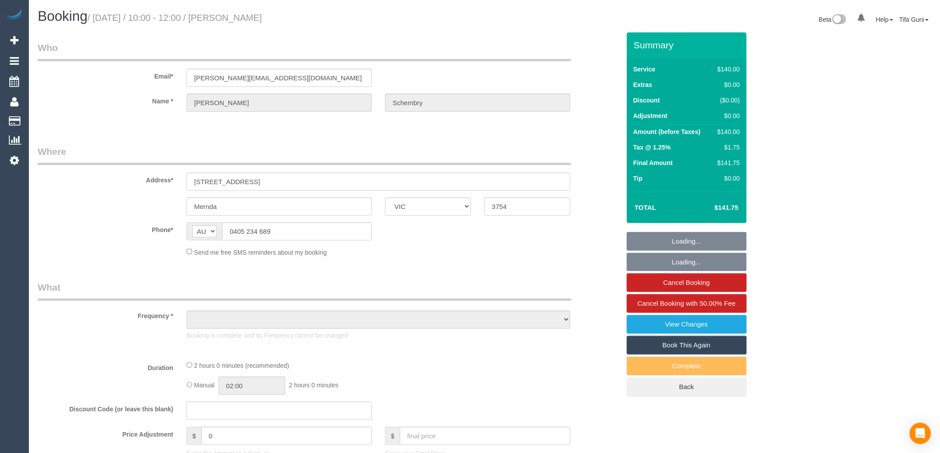
select select "number:25"
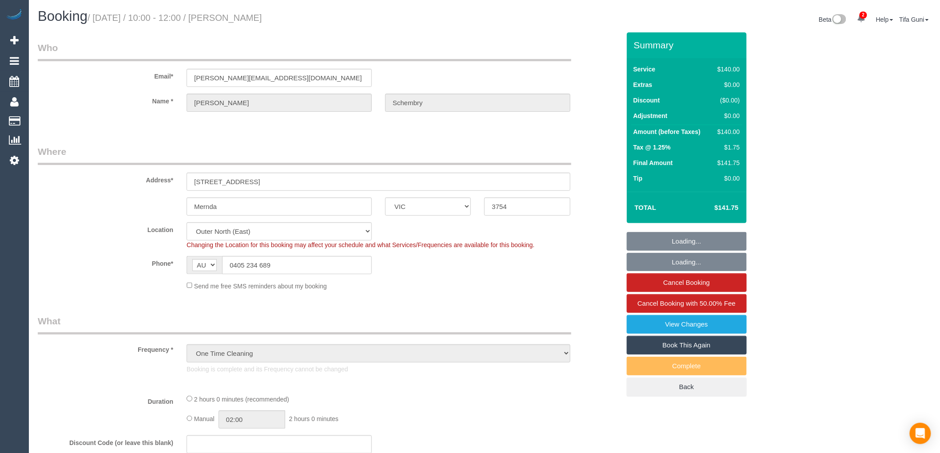
select select "object:1157"
select select "spot1"
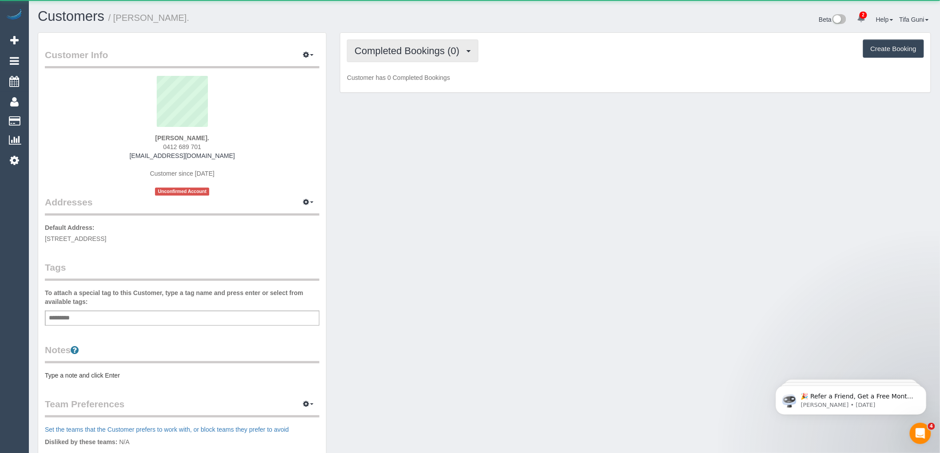
click at [412, 52] on span "Completed Bookings (0)" at bounding box center [408, 50] width 109 height 11
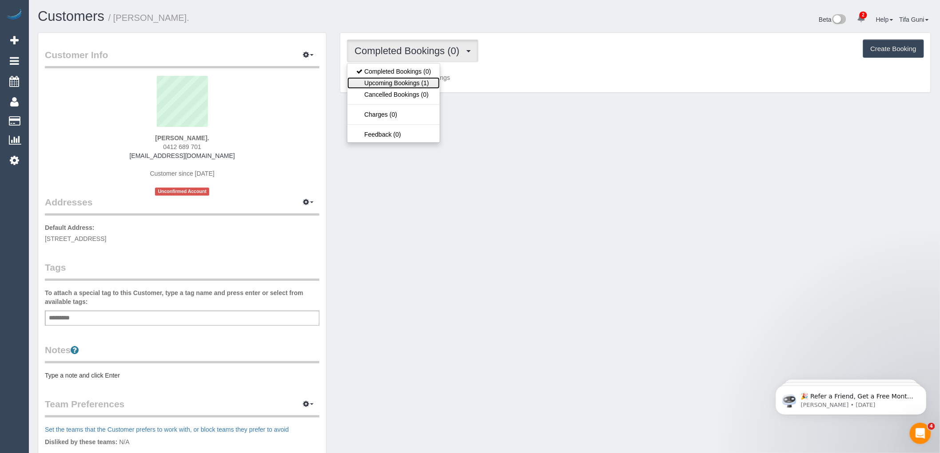
click at [423, 85] on link "Upcoming Bookings (1)" at bounding box center [393, 83] width 92 height 12
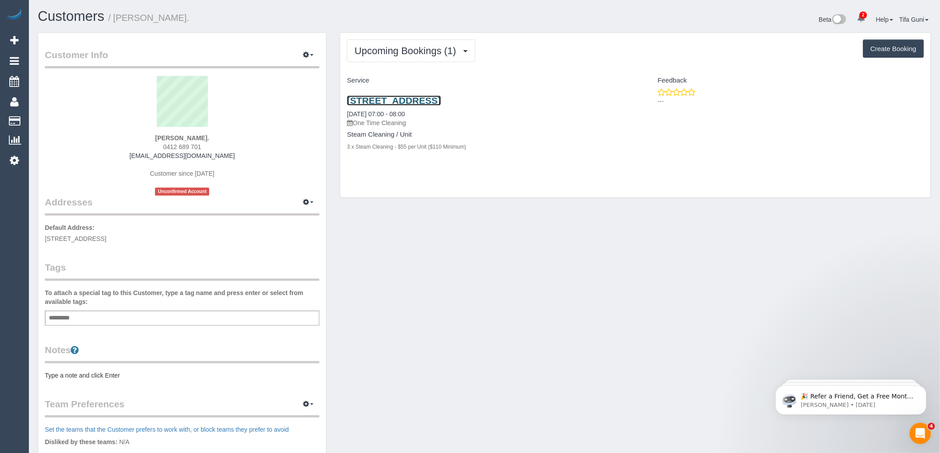
click at [437, 99] on link "19 Clarendon St, Armadale, VIC 3143" at bounding box center [394, 100] width 94 height 10
click at [401, 103] on link "19 Clarendon St, Armadale, VIC 3143" at bounding box center [394, 100] width 94 height 10
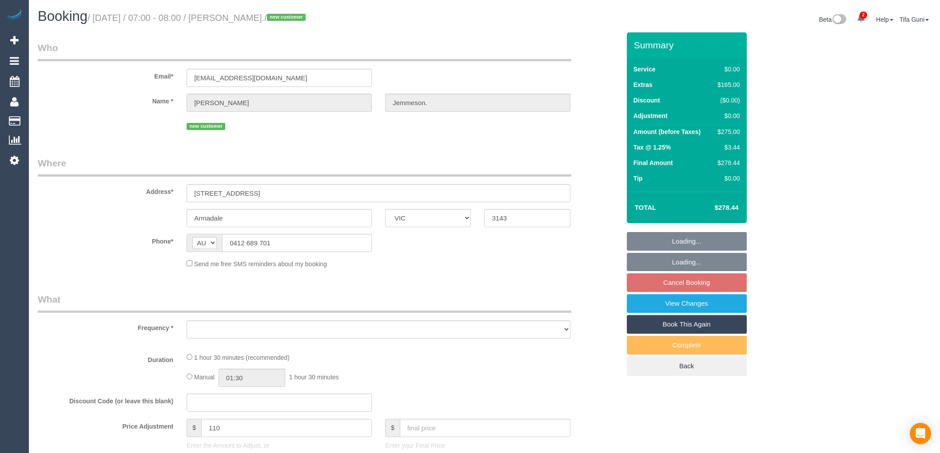
select select "VIC"
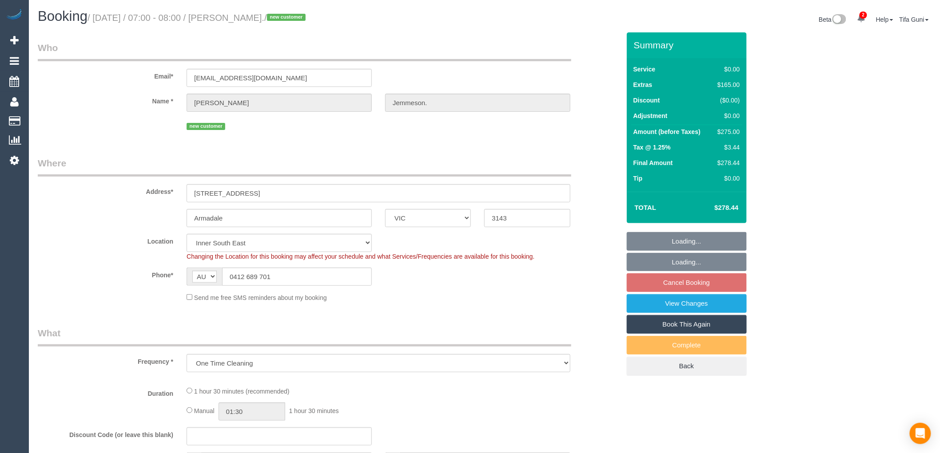
select select "object:600"
select select "string:stripe-pm_1S5yui2GScqysDRVPrVLxTWN"
select select "number:28"
select select "number:14"
select select "number:18"
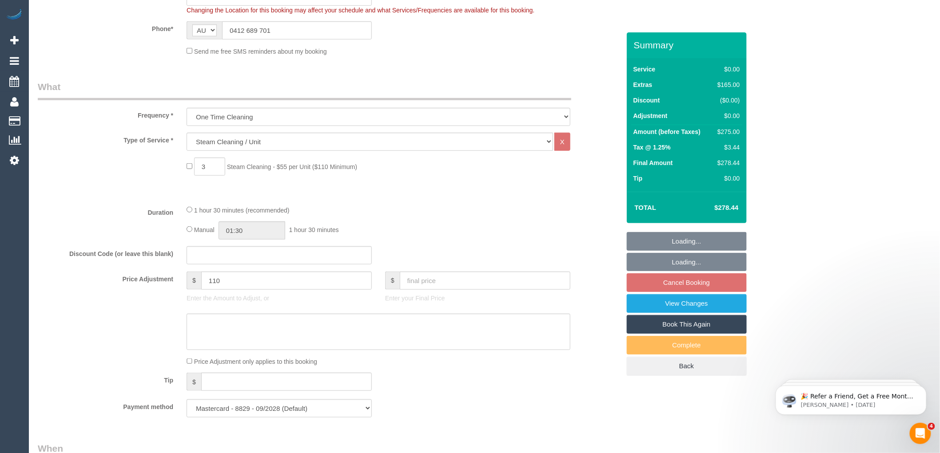
select select "spot1"
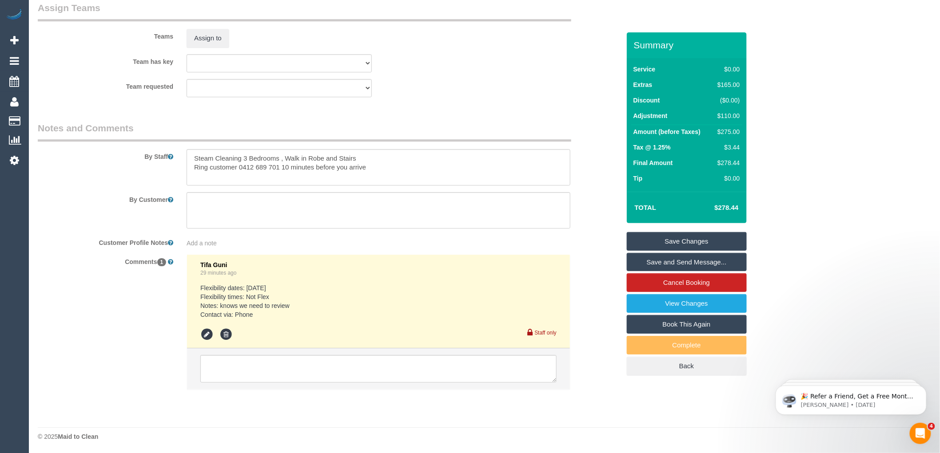
scroll to position [1053, 0]
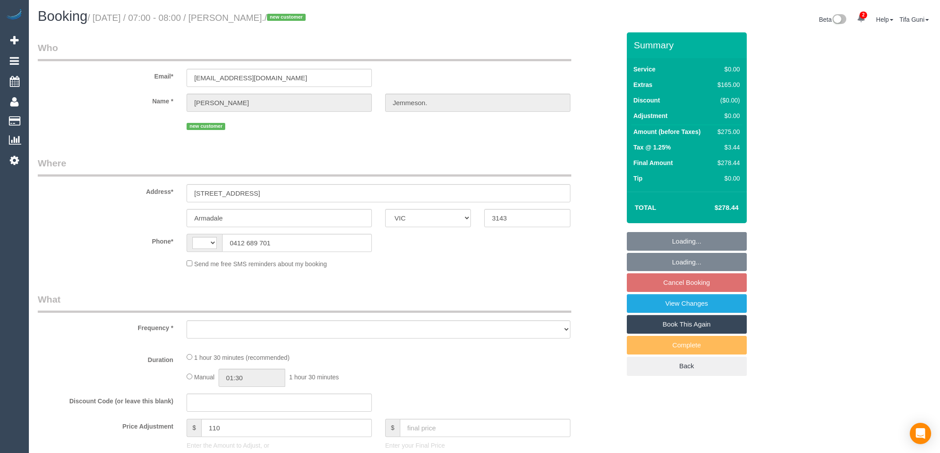
select select "VIC"
select select "string:AU"
select select "object:570"
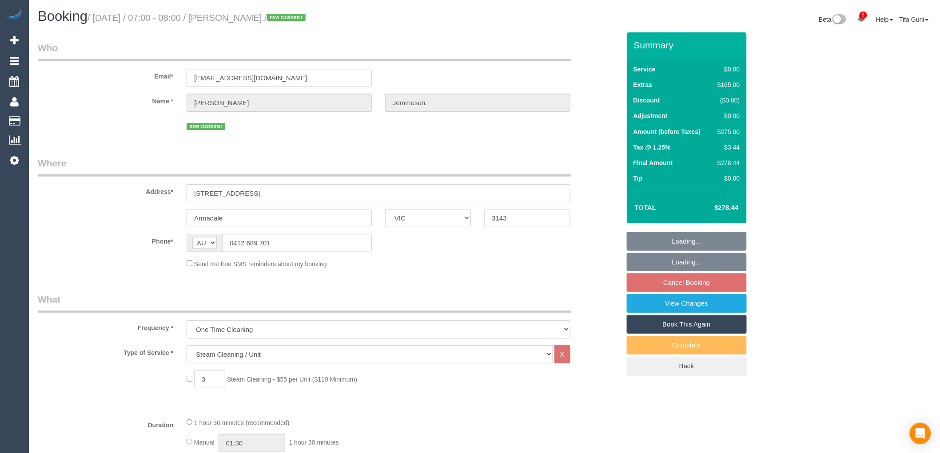
select select "string:stripe-pm_1S5yui2GScqysDRVPrVLxTWN"
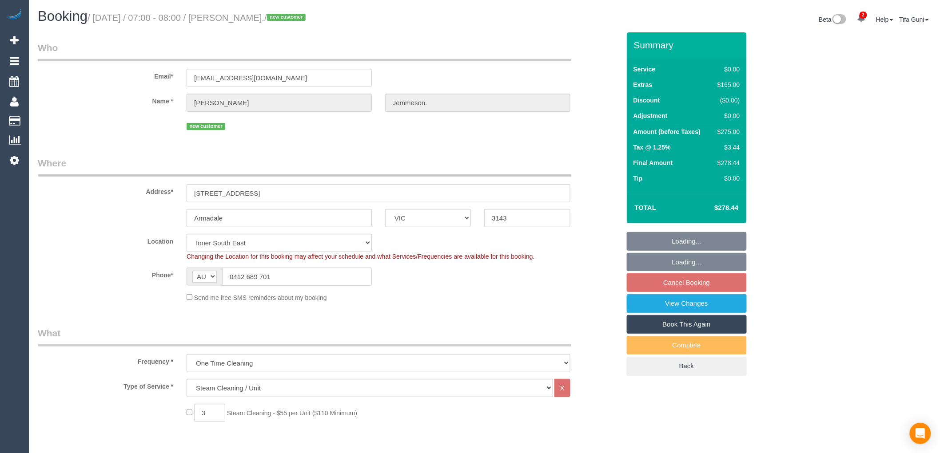
select select "number:28"
select select "number:14"
select select "number:18"
select select "object:1332"
select select "spot1"
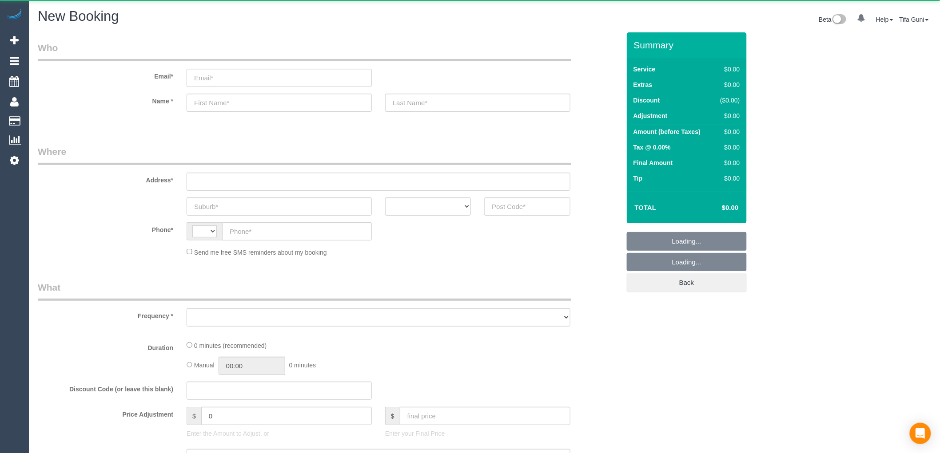
select select "string:AU"
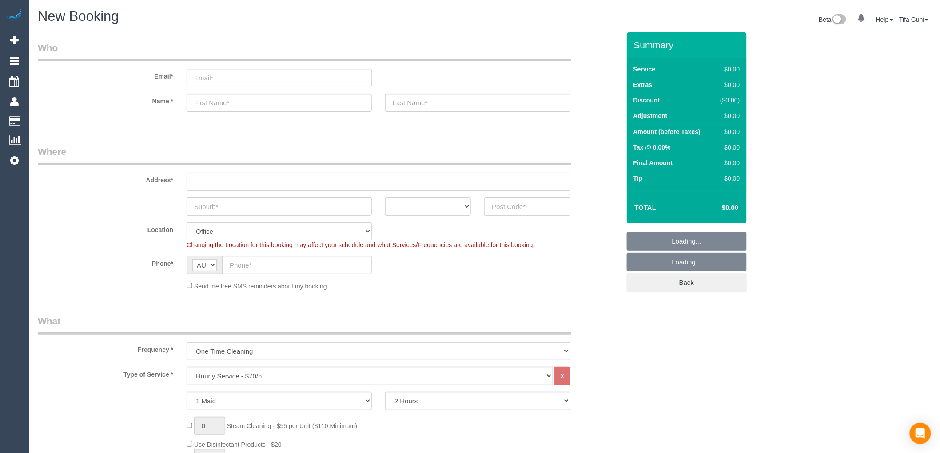
select select "object:831"
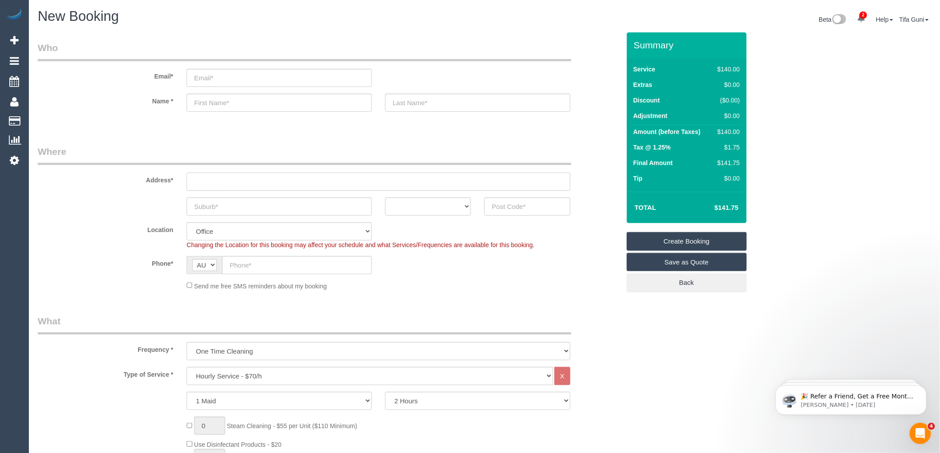
click at [232, 180] on input "text" at bounding box center [378, 182] width 384 height 18
paste input "[STREET_ADDRESS]"
type input "[STREET_ADDRESS]"
click at [198, 204] on input "text" at bounding box center [278, 207] width 185 height 18
paste input "Nunawading"
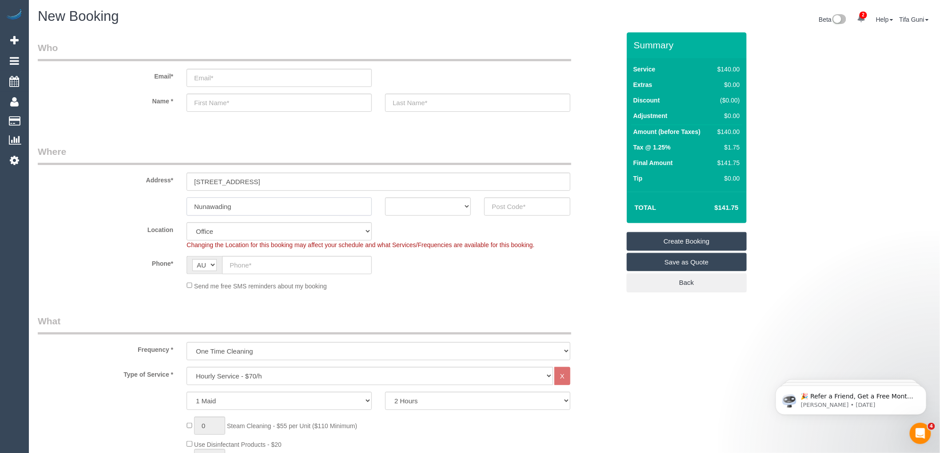
type input "Nunawading"
drag, startPoint x: 460, startPoint y: 205, endPoint x: 443, endPoint y: 214, distance: 19.3
click at [460, 205] on select "ACT [GEOGRAPHIC_DATA] NT [GEOGRAPHIC_DATA] SA TAS [GEOGRAPHIC_DATA] [GEOGRAPHIC…" at bounding box center [428, 207] width 86 height 18
select select "VIC"
click at [385, 198] on select "ACT [GEOGRAPHIC_DATA] NT [GEOGRAPHIC_DATA] SA TAS [GEOGRAPHIC_DATA] [GEOGRAPHIC…" at bounding box center [428, 207] width 86 height 18
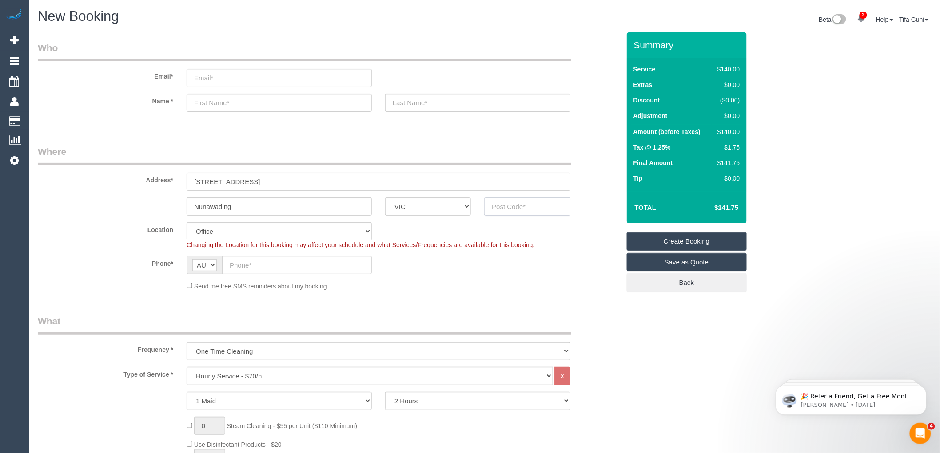
click at [504, 209] on input "text" at bounding box center [527, 207] width 86 height 18
paste input "3131"
drag, startPoint x: 481, startPoint y: 203, endPoint x: 490, endPoint y: 205, distance: 9.4
click at [474, 202] on div "Nunawading ACT [GEOGRAPHIC_DATA] NT [GEOGRAPHIC_DATA] SA TAS [GEOGRAPHIC_DATA] …" at bounding box center [328, 207] width 595 height 18
type input "3131"
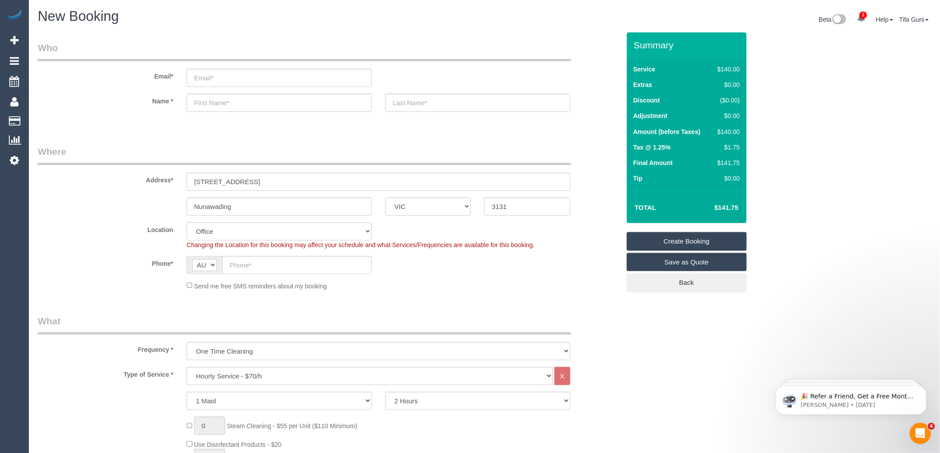
select select "57"
select select "object:2137"
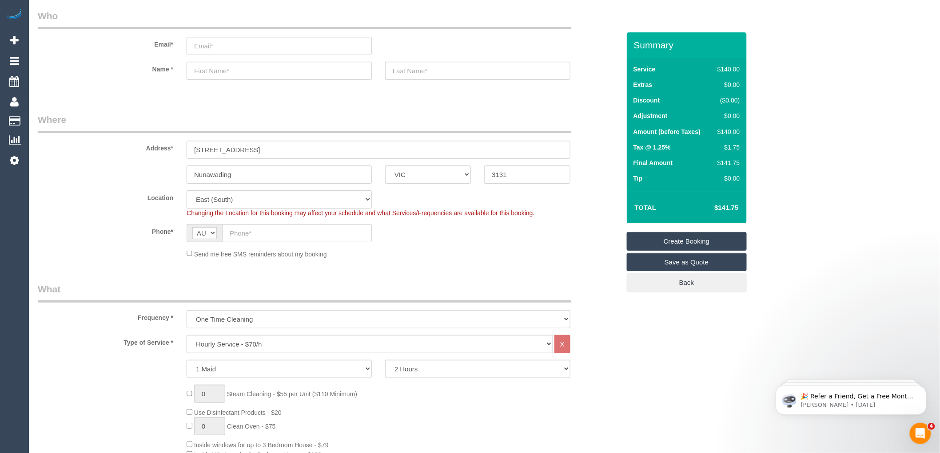
scroll to position [49, 0]
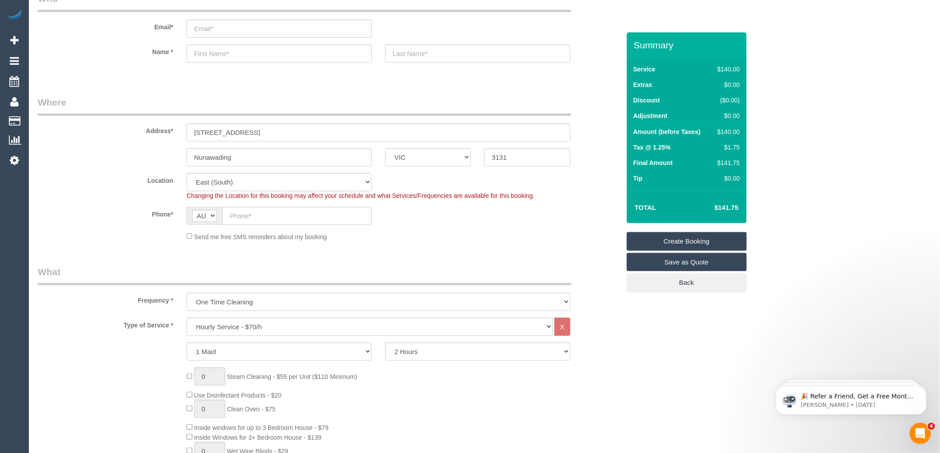
drag, startPoint x: 512, startPoint y: 246, endPoint x: 491, endPoint y: 243, distance: 21.1
click at [512, 246] on fieldset "Where Address* [STREET_ADDRESS] [GEOGRAPHIC_DATA] ACT [GEOGRAPHIC_DATA] NT [GEO…" at bounding box center [329, 172] width 582 height 152
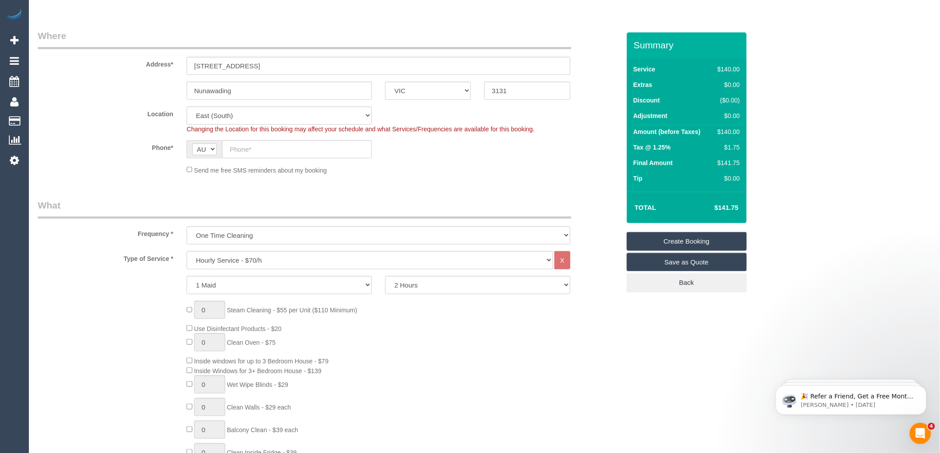
scroll to position [148, 0]
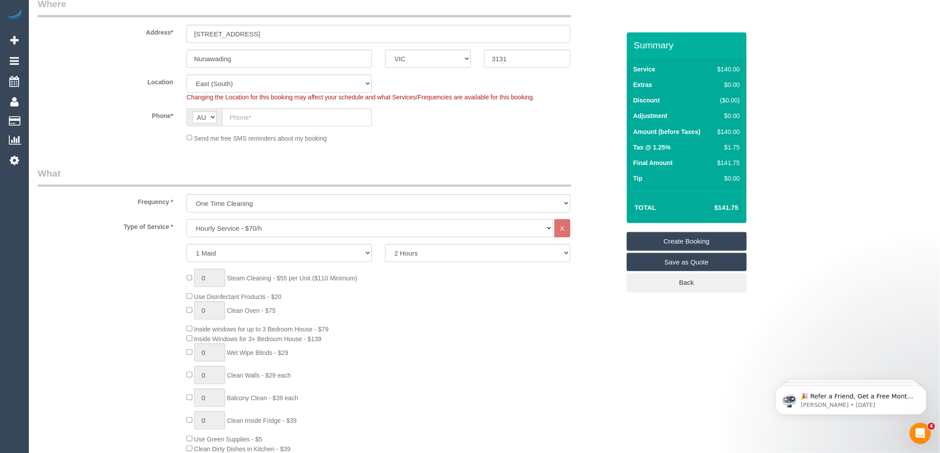
click at [250, 226] on select "Hourly Service - $70/h Hourly Service - $65/h Hourly Service - $60/h Hourly Ser…" at bounding box center [369, 228] width 366 height 18
click at [186, 220] on select "Hourly Service - $70/h Hourly Service - $65/h Hourly Service - $60/h Hourly Ser…" at bounding box center [369, 228] width 366 height 18
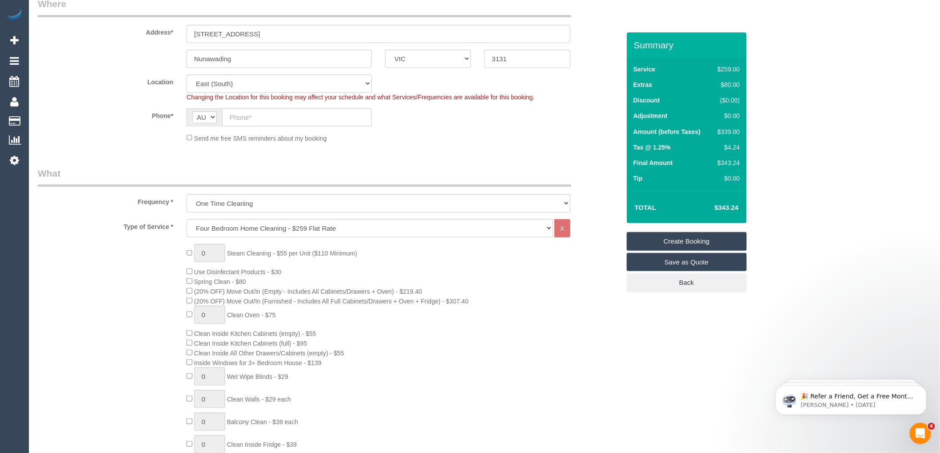
click at [378, 283] on div "0 Steam Cleaning - $55 per Unit ($110 Minimum) Use Disinfectant Products - $30 …" at bounding box center [403, 399] width 446 height 311
drag, startPoint x: 740, startPoint y: 131, endPoint x: 722, endPoint y: 135, distance: 17.9
click at [718, 129] on td "$259.00" at bounding box center [726, 133] width 30 height 16
copy div "$259.00"
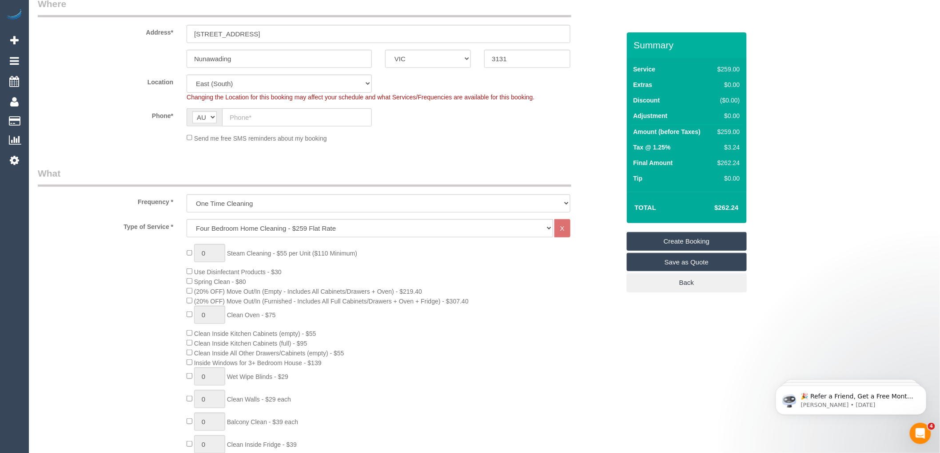
click at [396, 285] on div "0 Steam Cleaning - $55 per Unit ($110 Minimum) Use Disinfectant Products - $30 …" at bounding box center [403, 399] width 446 height 311
drag, startPoint x: 735, startPoint y: 144, endPoint x: 740, endPoint y: 147, distance: 6.2
click at [740, 147] on td "$4.24" at bounding box center [726, 149] width 30 height 16
copy div "$4.24"
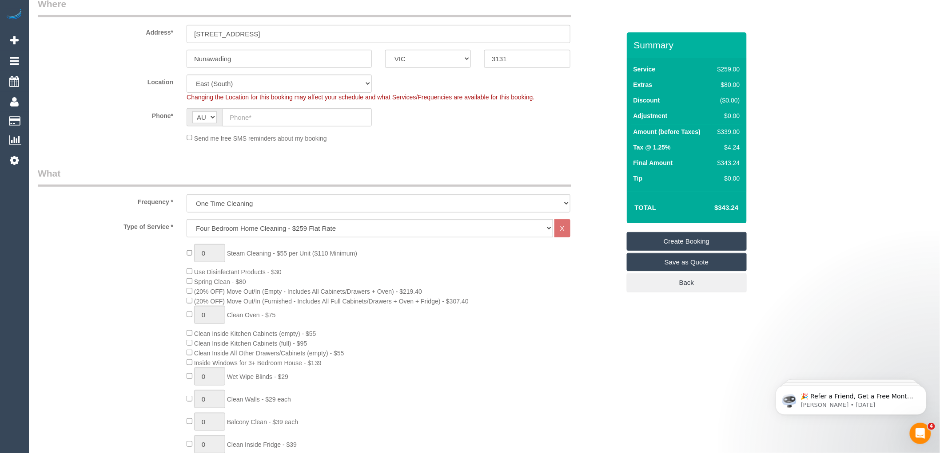
drag, startPoint x: 741, startPoint y: 205, endPoint x: 714, endPoint y: 205, distance: 26.6
click at [714, 205] on td "$343.24" at bounding box center [713, 208] width 58 height 22
copy h4 "$343.24"
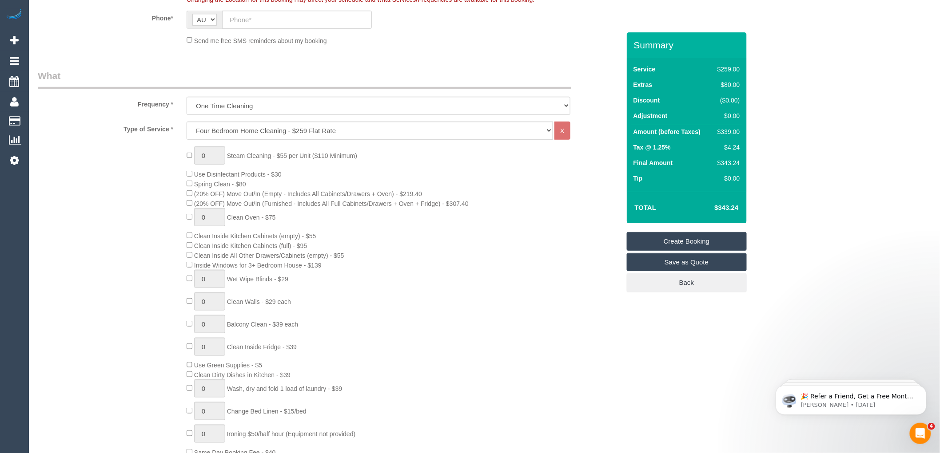
scroll to position [246, 0]
drag, startPoint x: 290, startPoint y: 218, endPoint x: 247, endPoint y: 216, distance: 42.2
click at [229, 216] on div "0 Steam Cleaning - $55 per Unit ($110 Minimum) Use Disinfectant Products - $30 …" at bounding box center [403, 301] width 446 height 311
copy span "Clean Oven - $75"
drag, startPoint x: 400, startPoint y: 288, endPoint x: 387, endPoint y: 286, distance: 12.6
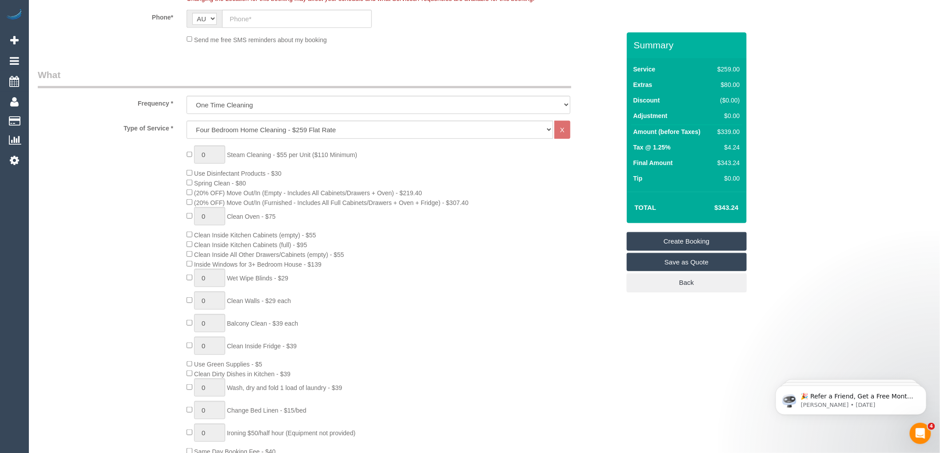
click at [400, 288] on div "0 Steam Cleaning - $55 per Unit ($110 Minimum) Use Disinfectant Products - $30 …" at bounding box center [403, 301] width 446 height 311
drag, startPoint x: 337, startPoint y: 269, endPoint x: 197, endPoint y: 271, distance: 139.4
click at [197, 271] on div "0 Steam Cleaning - $55 per Unit ($110 Minimum) Use Disinfectant Products - $30 …" at bounding box center [403, 301] width 446 height 311
copy span "Inside Windows for 3+ Bedroom House - $139"
click at [386, 278] on div "0 Steam Cleaning - $55 per Unit ($110 Minimum) Use Disinfectant Products - $30 …" at bounding box center [403, 301] width 446 height 311
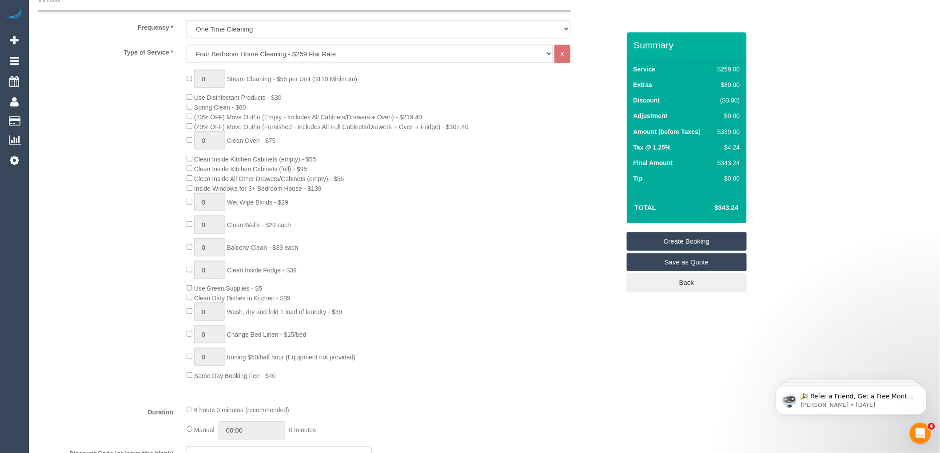
scroll to position [345, 0]
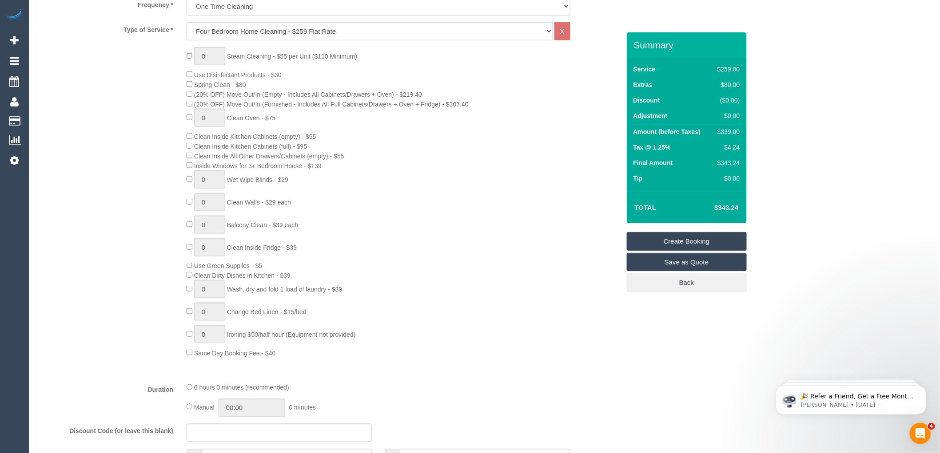
drag, startPoint x: 311, startPoint y: 250, endPoint x: 229, endPoint y: 256, distance: 82.3
click at [229, 256] on div "0 Steam Cleaning - $55 per Unit ($110 Minimum) Use Disinfectant Products - $30 …" at bounding box center [403, 202] width 446 height 311
copy span "Clean Inside Fridge - $39"
click at [323, 219] on div "0 Steam Cleaning - $55 per Unit ($110 Minimum) Use Disinfectant Products - $30 …" at bounding box center [403, 202] width 446 height 311
drag, startPoint x: 316, startPoint y: 228, endPoint x: 228, endPoint y: 229, distance: 88.4
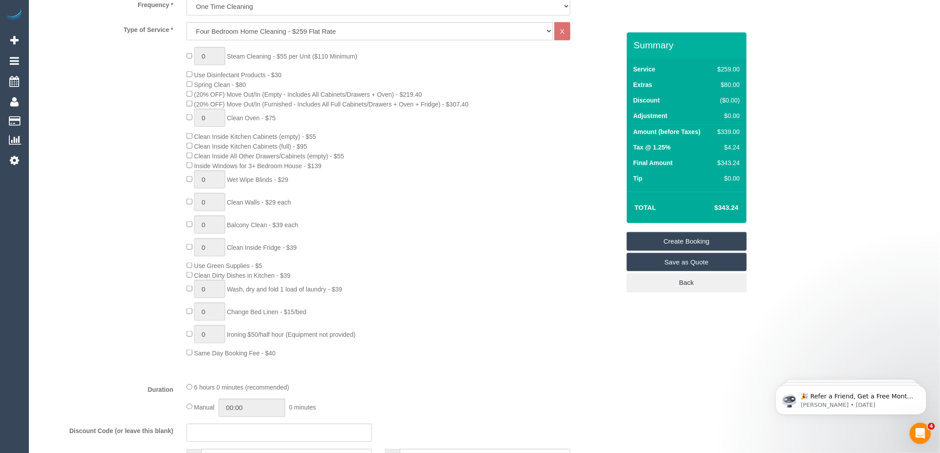
click at [228, 229] on div "0 Steam Cleaning - $55 per Unit ($110 Minimum) Use Disinfectant Products - $30 …" at bounding box center [403, 202] width 446 height 311
click at [302, 191] on div "0 Steam Cleaning - $55 per Unit ($110 Minimum) Use Disinfectant Products - $30 …" at bounding box center [403, 202] width 446 height 311
drag, startPoint x: 309, startPoint y: 186, endPoint x: 232, endPoint y: 191, distance: 76.5
click at [232, 191] on div "0 Steam Cleaning - $55 per Unit ($110 Minimum) Use Disinfectant Products - $30 …" at bounding box center [403, 202] width 446 height 311
copy span "Wet Wipe Blinds - $29"
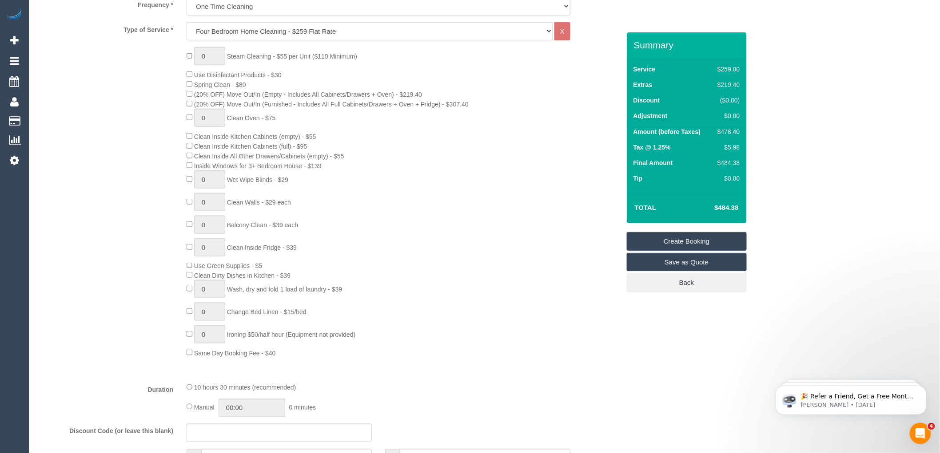
drag, startPoint x: 443, startPoint y: 95, endPoint x: 198, endPoint y: 99, distance: 245.6
click at [198, 99] on div "0 Steam Cleaning - $55 per Unit ($110 Minimum) Use Disinfectant Products - $30 …" at bounding box center [403, 202] width 446 height 311
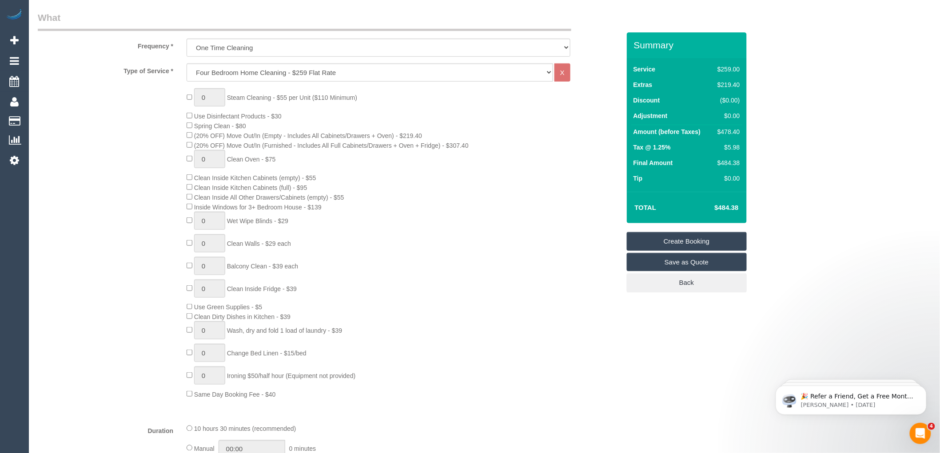
scroll to position [246, 0]
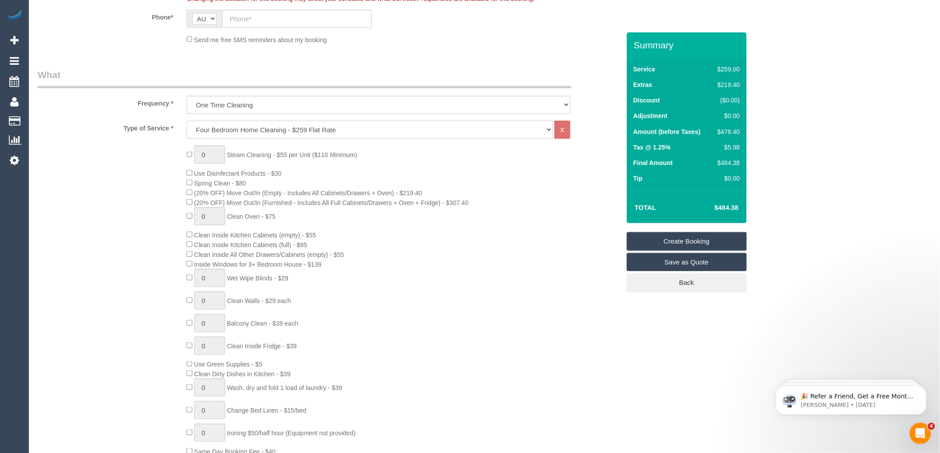
click at [236, 130] on select "Hourly Service - $70/h Hourly Service - $65/h Hourly Service - $60/h Hourly Ser…" at bounding box center [369, 130] width 366 height 18
select select "214"
click at [186, 121] on select "Hourly Service - $70/h Hourly Service - $65/h Hourly Service - $60/h Hourly Ser…" at bounding box center [369, 130] width 366 height 18
click at [447, 233] on div "0 Steam Cleaning - $55 per Unit ($110 Minimum) Use Disinfectant Products - $30 …" at bounding box center [403, 301] width 446 height 311
click at [349, 237] on div "0 Steam Cleaning - $55 per Unit ($110 Minimum) Use Disinfectant Products - $30 …" at bounding box center [403, 301] width 446 height 311
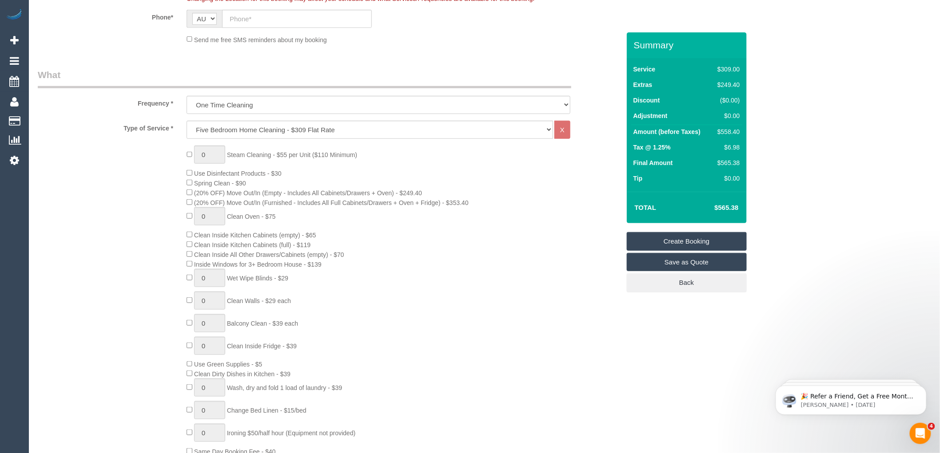
click at [437, 267] on div "0 Steam Cleaning - $55 per Unit ($110 Minimum) Use Disinfectant Products - $30 …" at bounding box center [403, 301] width 446 height 311
click at [432, 165] on div "0 Steam Cleaning - $55 per Unit ($110 Minimum) Use Disinfectant Products - $30 …" at bounding box center [403, 301] width 446 height 311
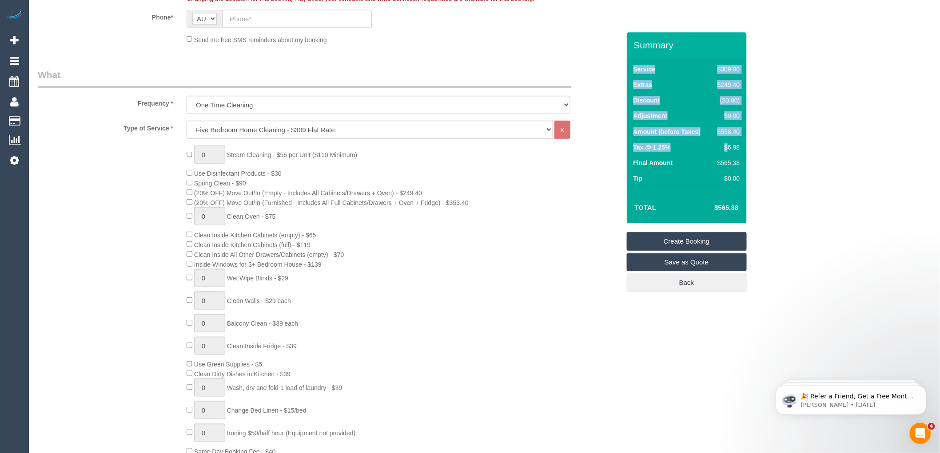
drag, startPoint x: 738, startPoint y: 143, endPoint x: 728, endPoint y: 143, distance: 9.3
click at [728, 143] on div "Service $309.00 Extras $249.40 Discount ($0.00) Adjustment $0.00 Amount (before…" at bounding box center [687, 125] width 120 height 134
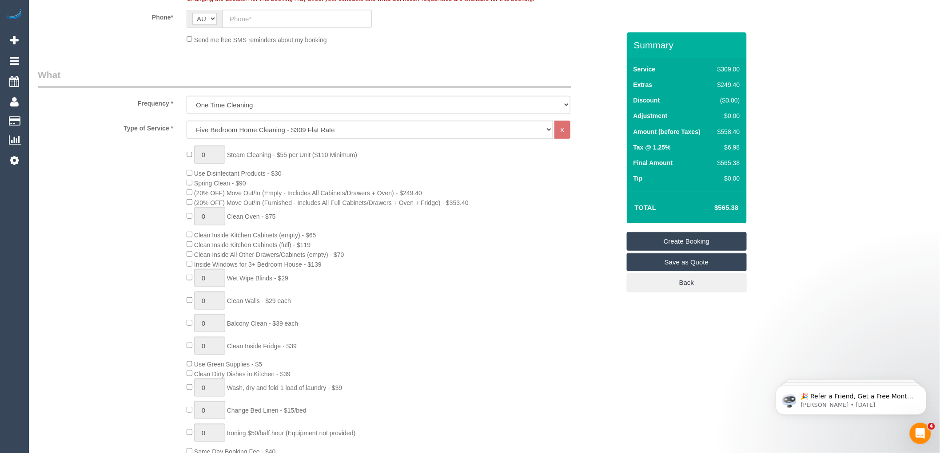
click at [724, 154] on td "$6.98" at bounding box center [726, 149] width 30 height 16
drag, startPoint x: 738, startPoint y: 147, endPoint x: 724, endPoint y: 147, distance: 14.2
click at [724, 147] on div "$6.98" at bounding box center [727, 147] width 26 height 9
copy div "$6.98"
drag, startPoint x: 554, startPoint y: 247, endPoint x: 616, endPoint y: 235, distance: 63.7
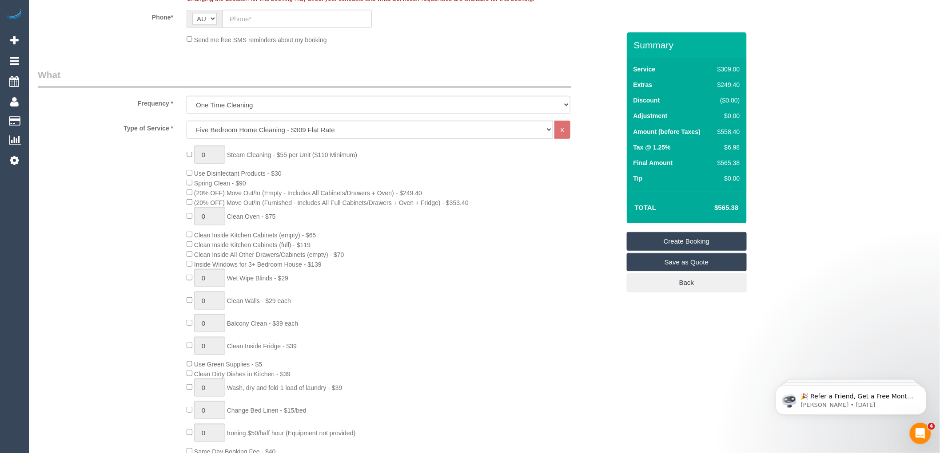
click at [554, 247] on div "0 Steam Cleaning - $55 per Unit ($110 Minimum) Use Disinfectant Products - $30 …" at bounding box center [403, 301] width 446 height 311
drag, startPoint x: 739, startPoint y: 209, endPoint x: 727, endPoint y: 208, distance: 12.0
click at [718, 208] on td "$565.38" at bounding box center [713, 208] width 58 height 22
copy h4 "565.38"
type input "1"
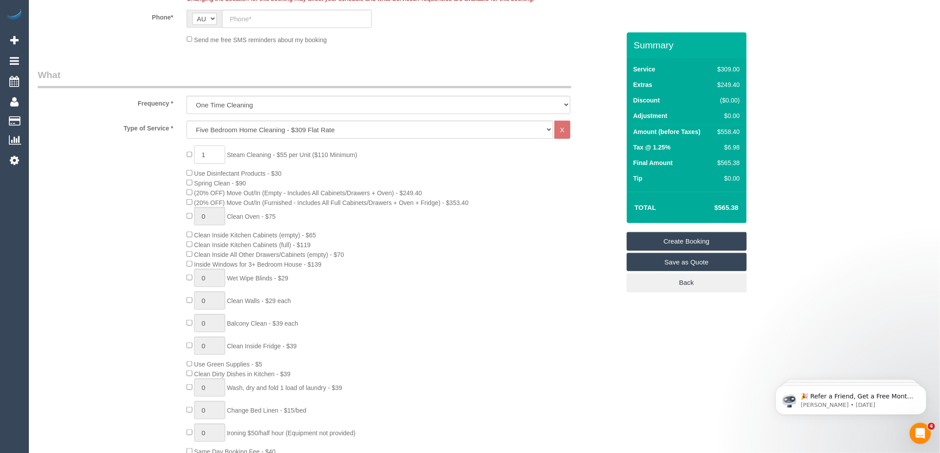
click at [209, 154] on input "1" at bounding box center [209, 155] width 31 height 18
type input "2"
click at [404, 163] on div "2 Steam Cleaning - $55 per Unit ($110 Minimum) Use Disinfectant Products - $30 …" at bounding box center [403, 301] width 446 height 311
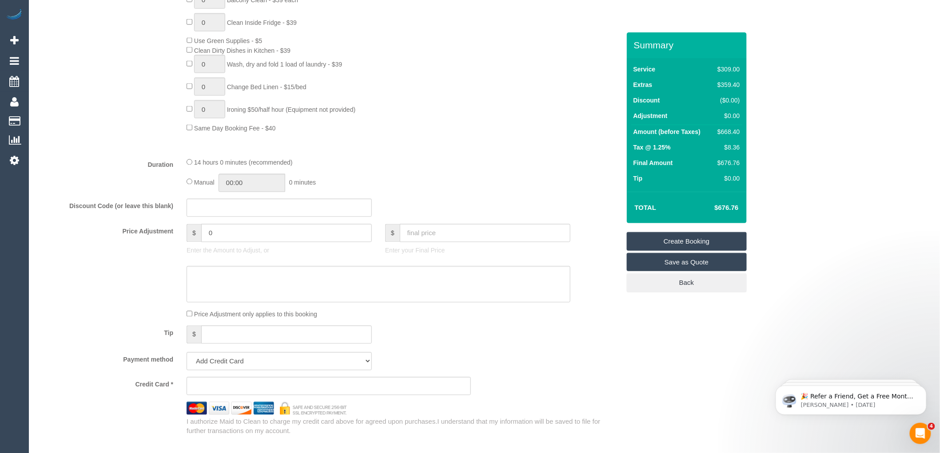
scroll to position [592, 0]
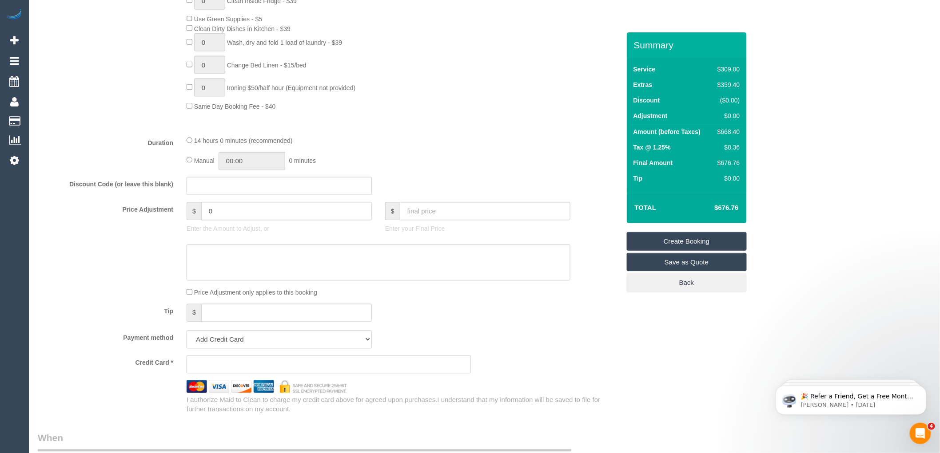
click at [221, 219] on input "0" at bounding box center [286, 211] width 171 height 18
type input "82.5"
click at [472, 158] on div "14 hours 0 minutes (recommended) Manual 00:00 0 minutes" at bounding box center [378, 153] width 397 height 35
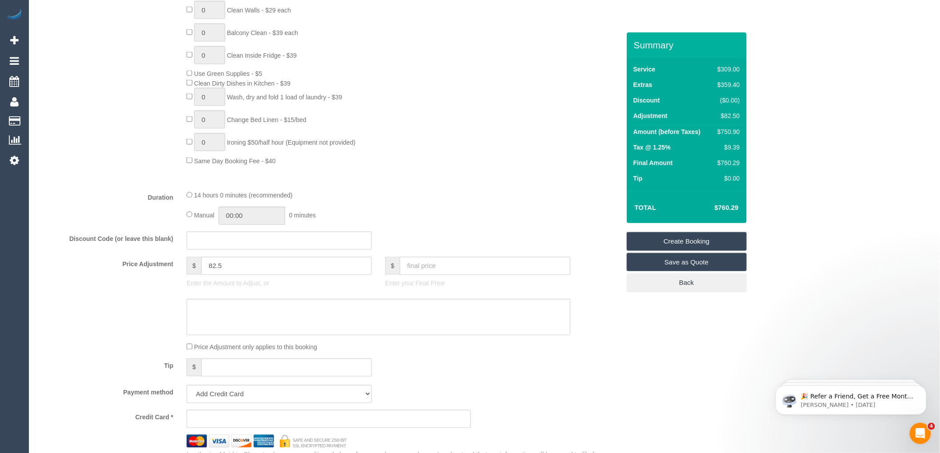
scroll to position [444, 0]
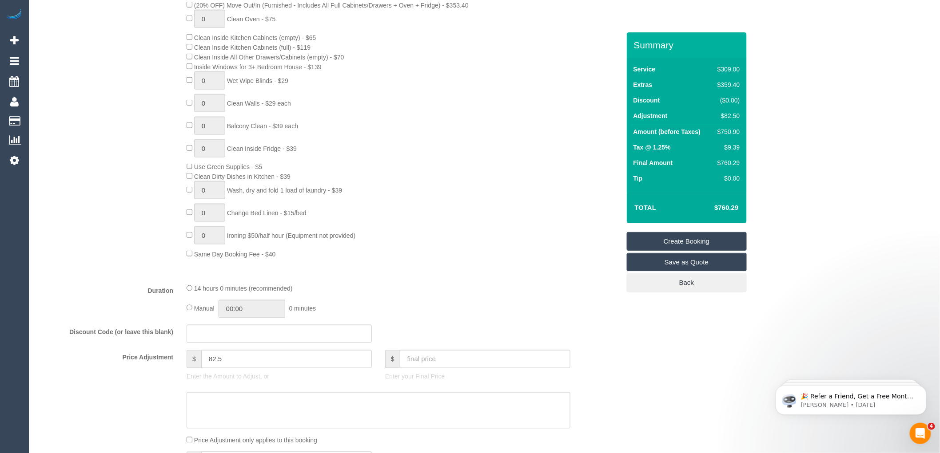
click at [714, 193] on div "Total $760.29" at bounding box center [687, 208] width 120 height 32
drag, startPoint x: 739, startPoint y: 205, endPoint x: 710, endPoint y: 200, distance: 29.4
click at [710, 200] on td "$760.29" at bounding box center [713, 208] width 58 height 22
copy h4 "$760.29"
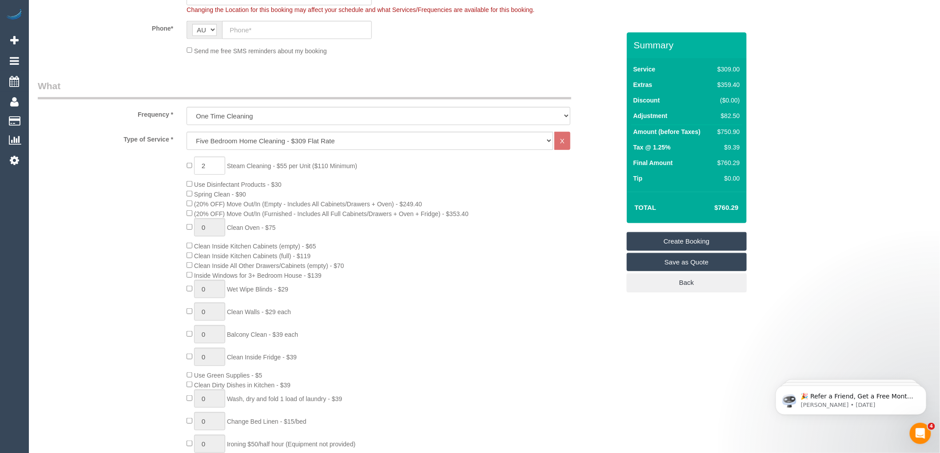
scroll to position [246, 0]
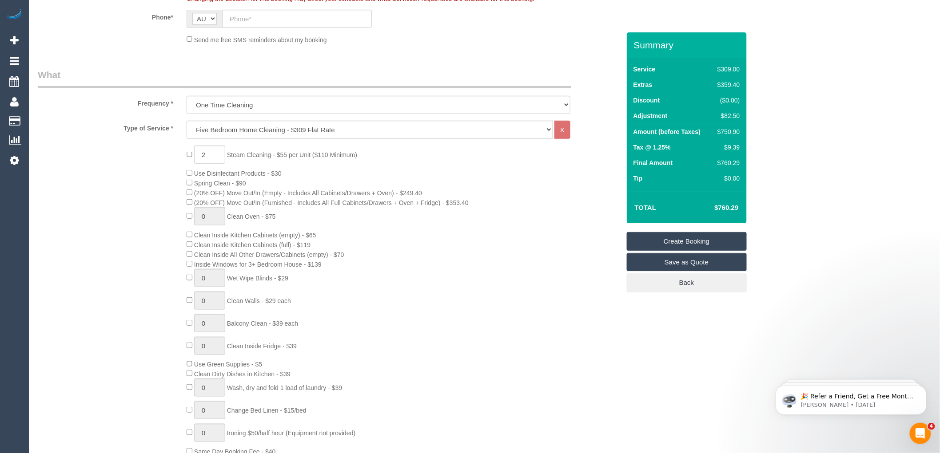
click at [531, 254] on div "2 Steam Cleaning - $55 per Unit ($110 Minimum) Use Disinfectant Products - $30 …" at bounding box center [403, 301] width 446 height 311
click at [344, 289] on div "2 Steam Cleaning - $55 per Unit ($110 Minimum) Use Disinfectant Products - $30 …" at bounding box center [403, 301] width 446 height 311
drag, startPoint x: 324, startPoint y: 270, endPoint x: 312, endPoint y: 269, distance: 12.0
click at [312, 269] on div "2 Steam Cleaning - $55 per Unit ($110 Minimum) Use Disinfectant Products - $30 …" at bounding box center [403, 301] width 446 height 311
click at [341, 275] on div "2 Steam Cleaning - $55 per Unit ($110 Minimum) Use Disinfectant Products - $30 …" at bounding box center [403, 301] width 446 height 311
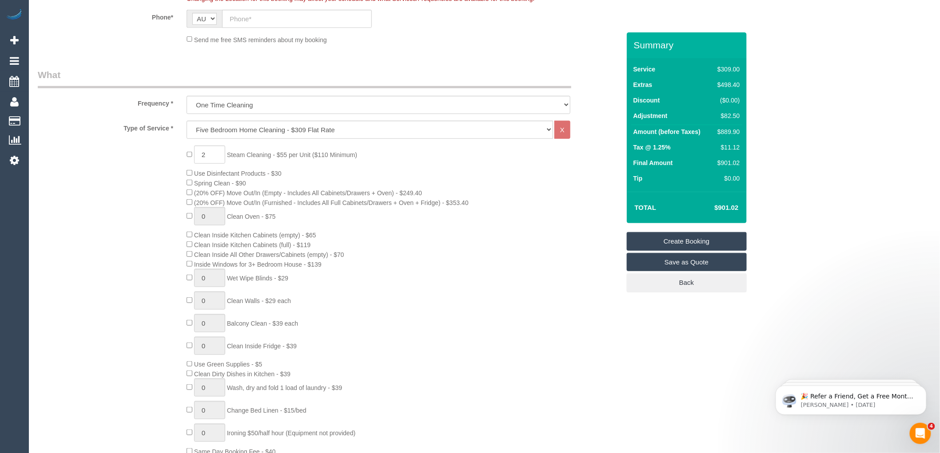
drag, startPoint x: 345, startPoint y: 269, endPoint x: 194, endPoint y: 272, distance: 151.0
click at [194, 272] on div "2 Steam Cleaning - $55 per Unit ($110 Minimum) Use Disinfectant Products - $30 …" at bounding box center [403, 301] width 446 height 311
click at [390, 246] on div "2 Steam Cleaning - $55 per Unit ($110 Minimum) Use Disinfectant Products - $30 …" at bounding box center [403, 301] width 446 height 311
type input "0"
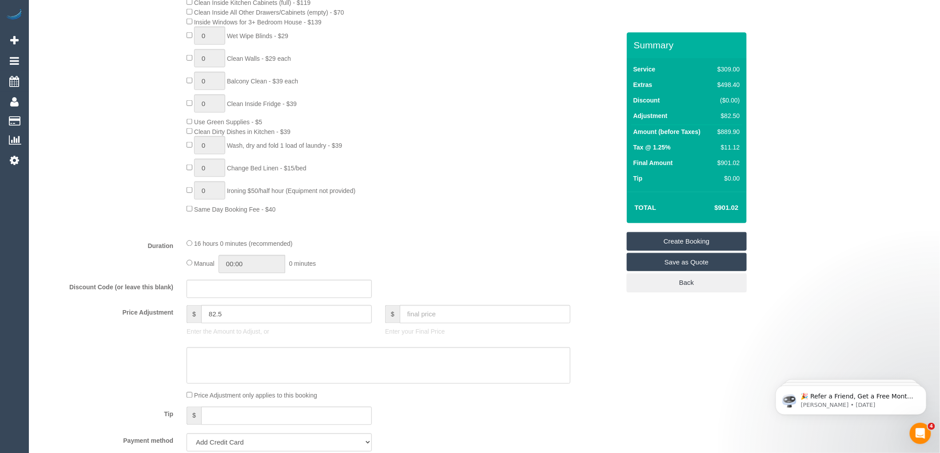
scroll to position [543, 0]
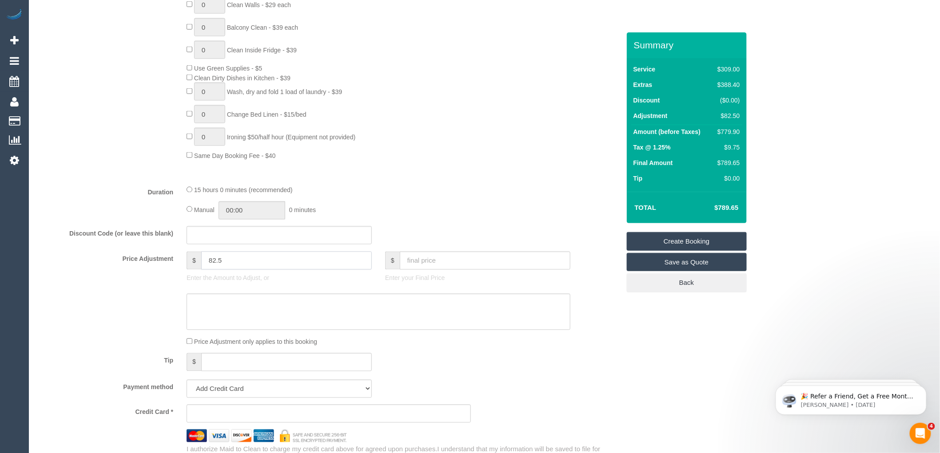
drag, startPoint x: 232, startPoint y: 269, endPoint x: 187, endPoint y: 272, distance: 45.0
click at [187, 270] on div "$ 82.5" at bounding box center [278, 261] width 185 height 18
click at [528, 176] on div "Type of Service * Hourly Service - $70/h Hourly Service - $65/h Hourly Service …" at bounding box center [329, 1] width 582 height 353
type input "0"
drag, startPoint x: 736, startPoint y: 206, endPoint x: 727, endPoint y: 206, distance: 8.9
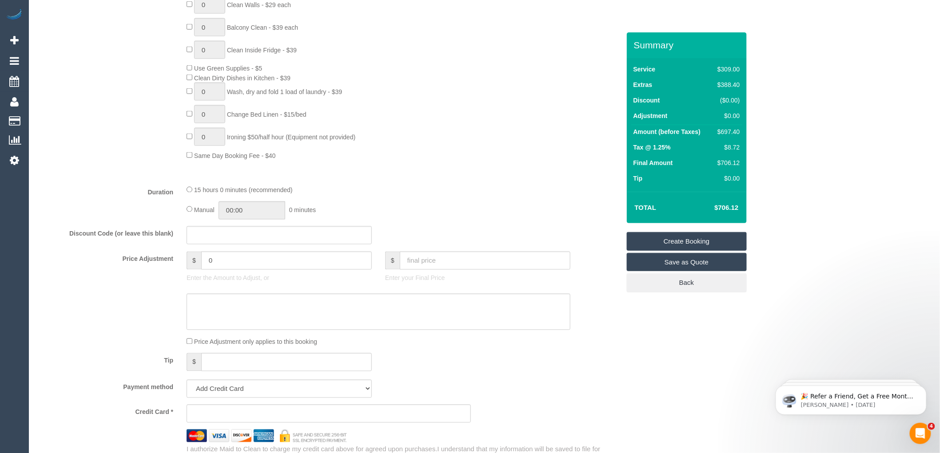
click at [727, 206] on h4 "$706.12" at bounding box center [712, 208] width 51 height 8
drag, startPoint x: 740, startPoint y: 207, endPoint x: 716, endPoint y: 206, distance: 23.6
click at [716, 206] on td "$706.12" at bounding box center [713, 208] width 58 height 22
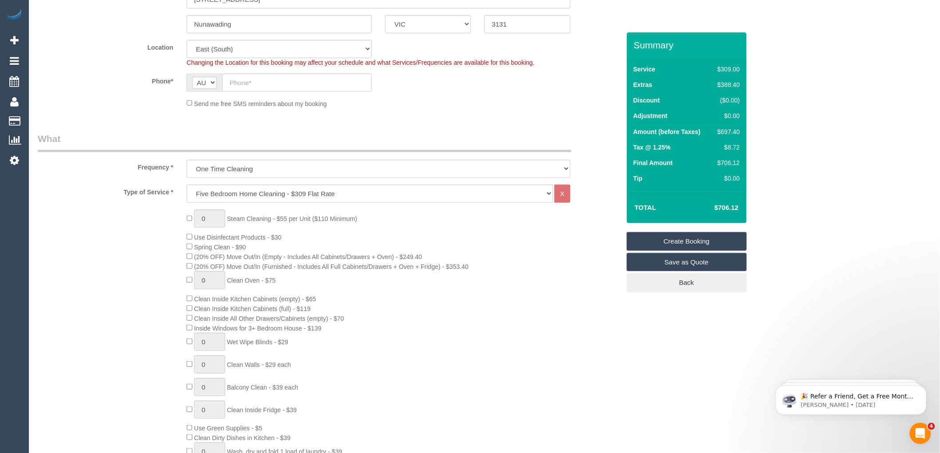
scroll to position [197, 0]
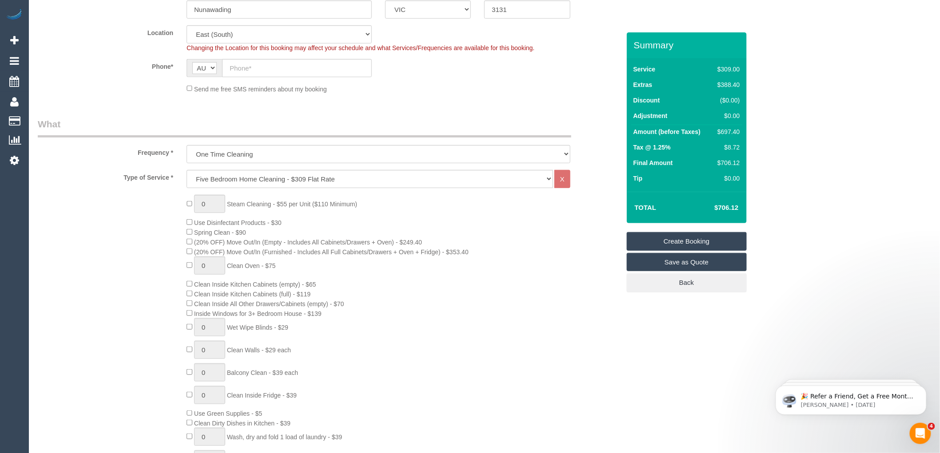
click at [442, 209] on div "0 Steam Cleaning - $55 per Unit ($110 Minimum) Use Disinfectant Products - $30 …" at bounding box center [403, 350] width 446 height 311
type input "1"
click at [212, 203] on input "1" at bounding box center [209, 204] width 31 height 18
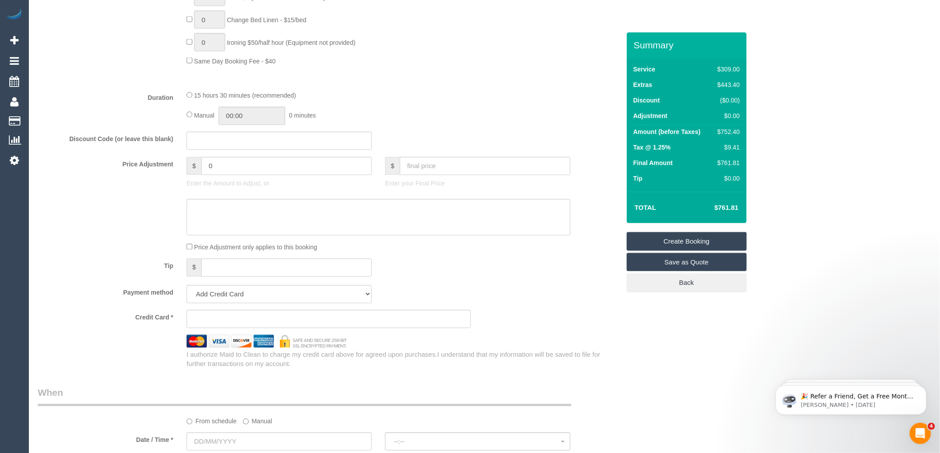
scroll to position [641, 0]
type input "2"
click at [220, 171] on input "0" at bounding box center [286, 162] width 171 height 18
type input "82.5"
click at [451, 265] on div "Tip $" at bounding box center [328, 265] width 595 height 20
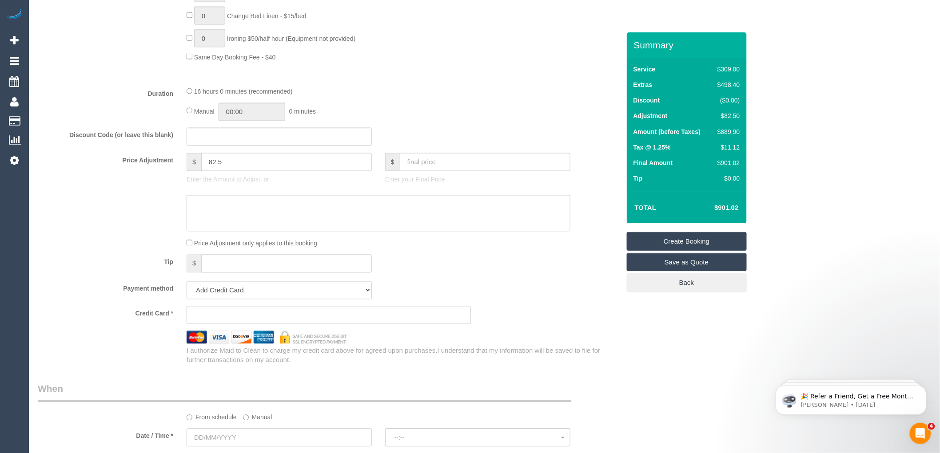
drag, startPoint x: 721, startPoint y: 206, endPoint x: 715, endPoint y: 206, distance: 5.3
click at [715, 206] on td "$901.02" at bounding box center [713, 208] width 58 height 22
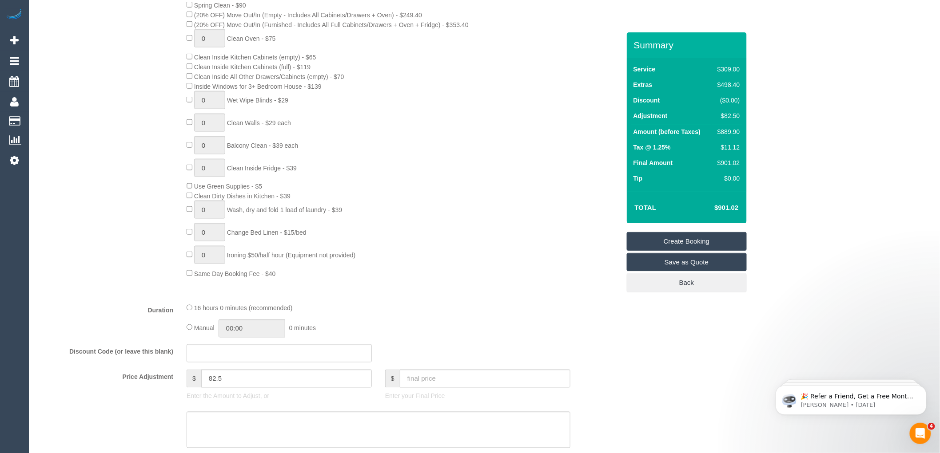
scroll to position [296, 0]
